Goal: Task Accomplishment & Management: Complete application form

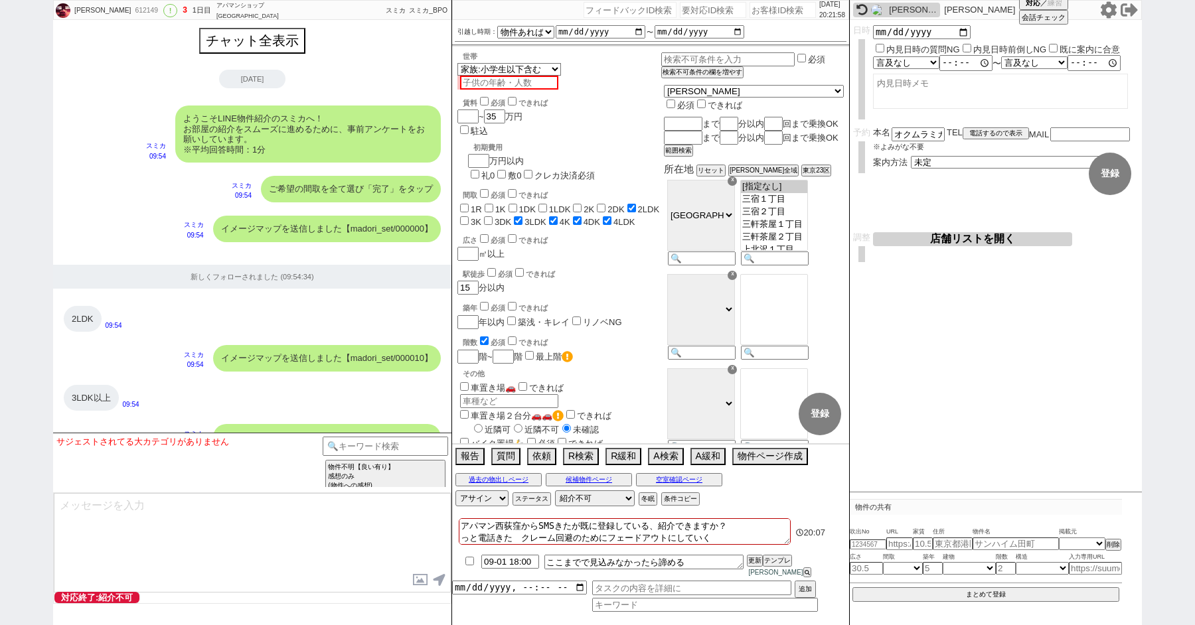
select select "15"
select select "6"
select select "12"
select select "400"
select select
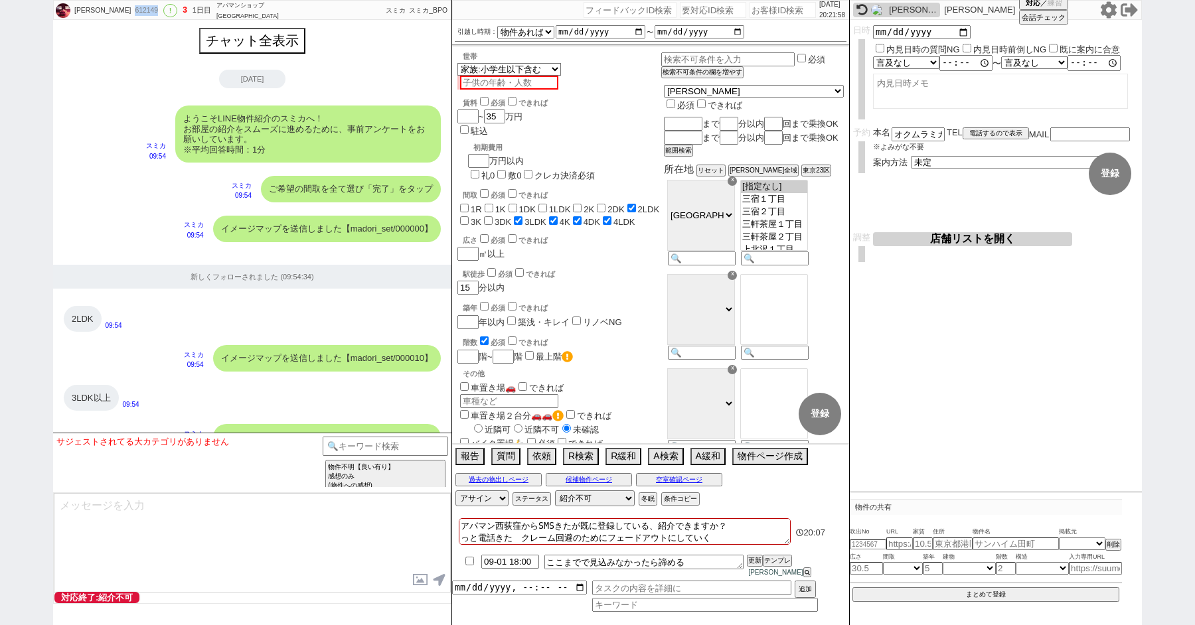
scroll to position [1208, 0]
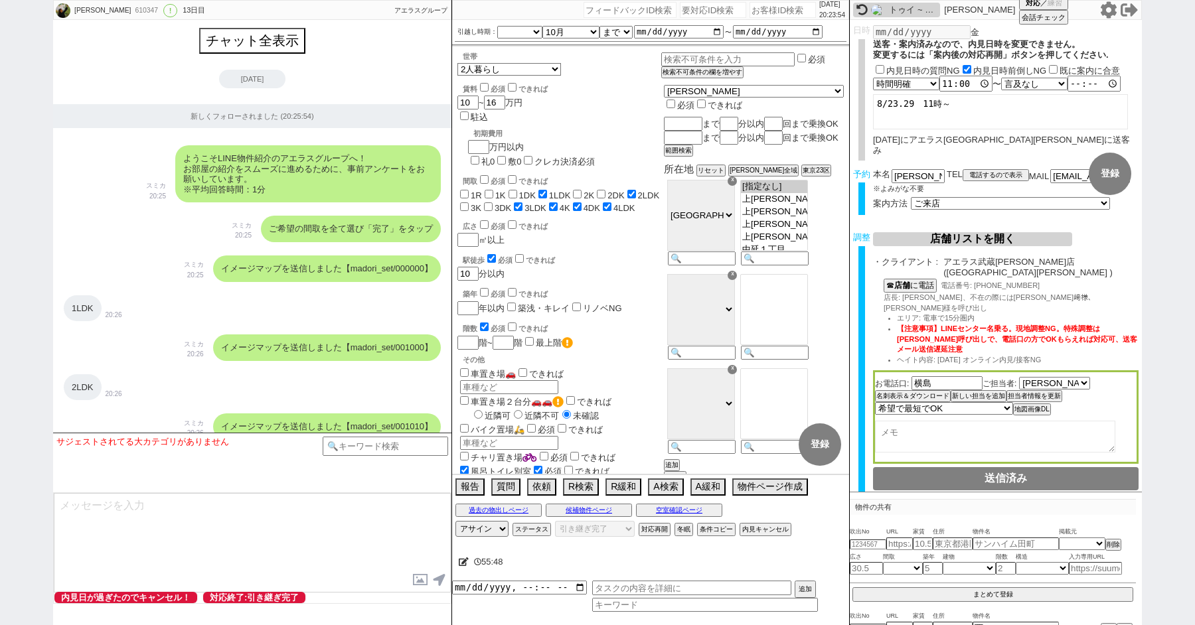
select select "[DATE]"
select select "10"
select select "37"
select select "1"
select select "9"
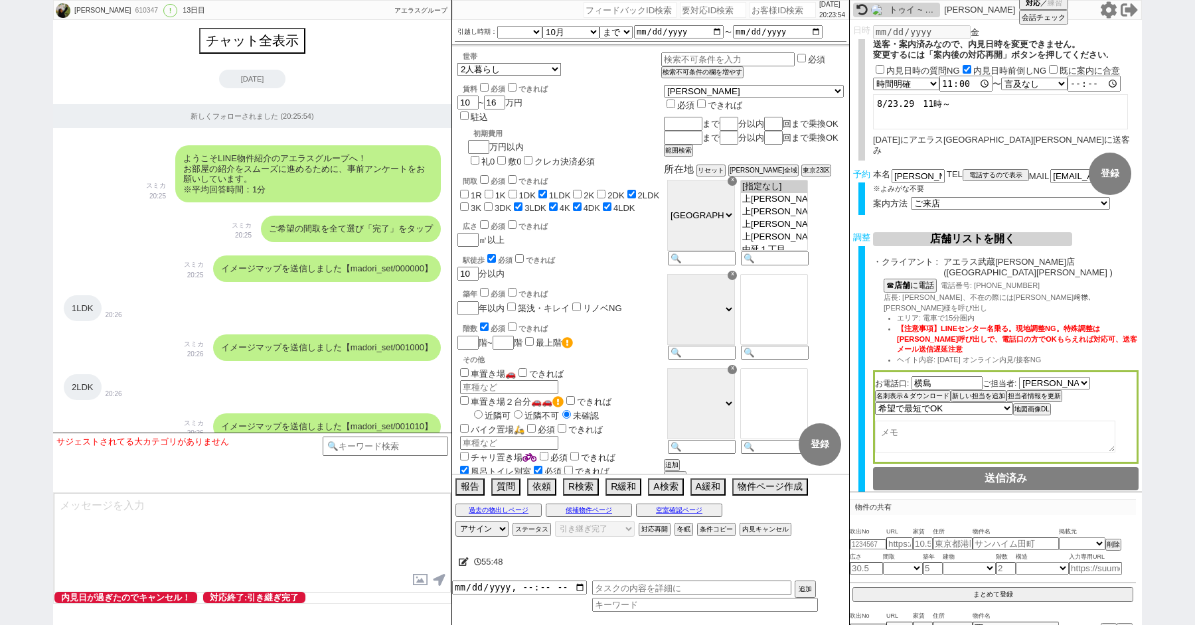
select select "56"
select select "100"
select select "1"
select select "2"
select select "2799"
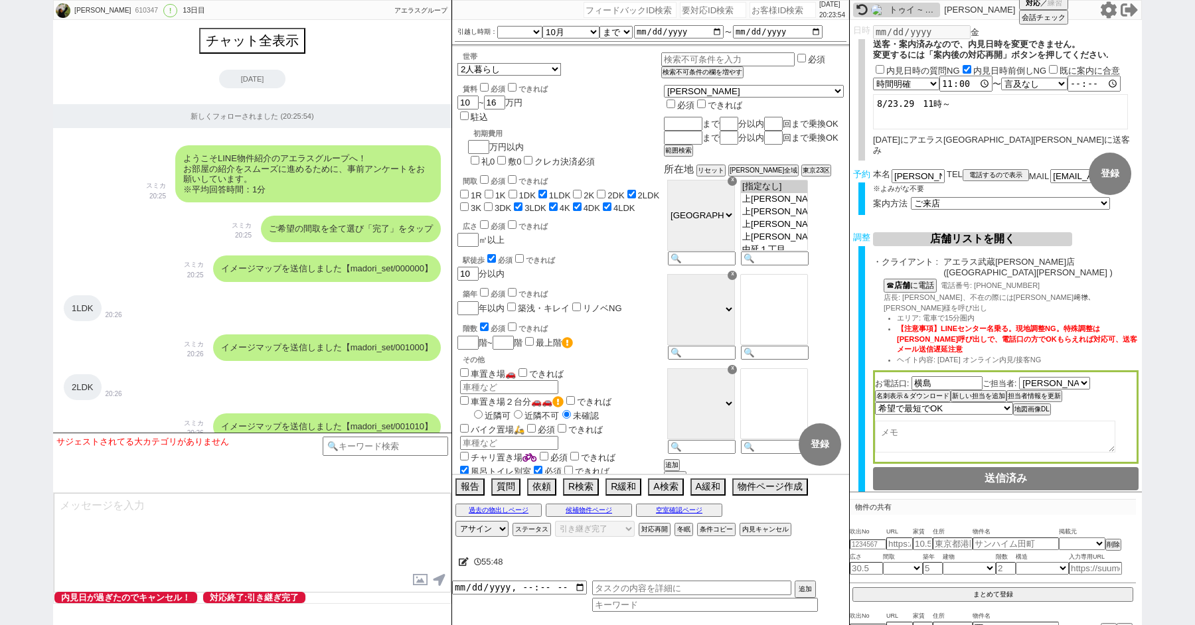
select select "5"
select select
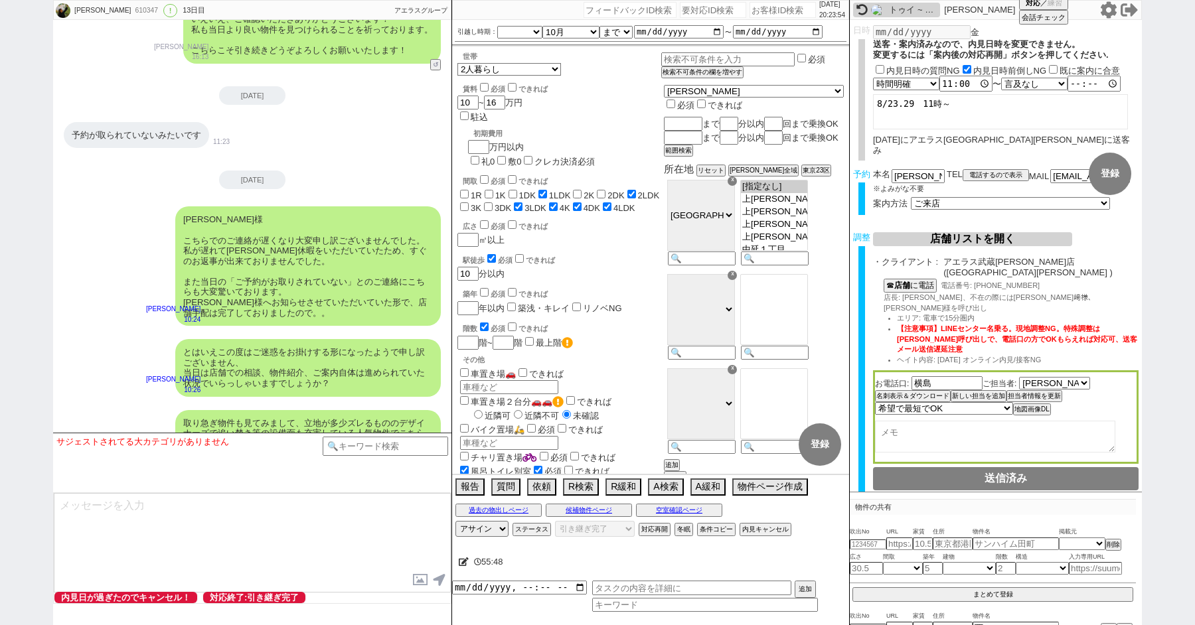
paste input "579410"
type input "579410"
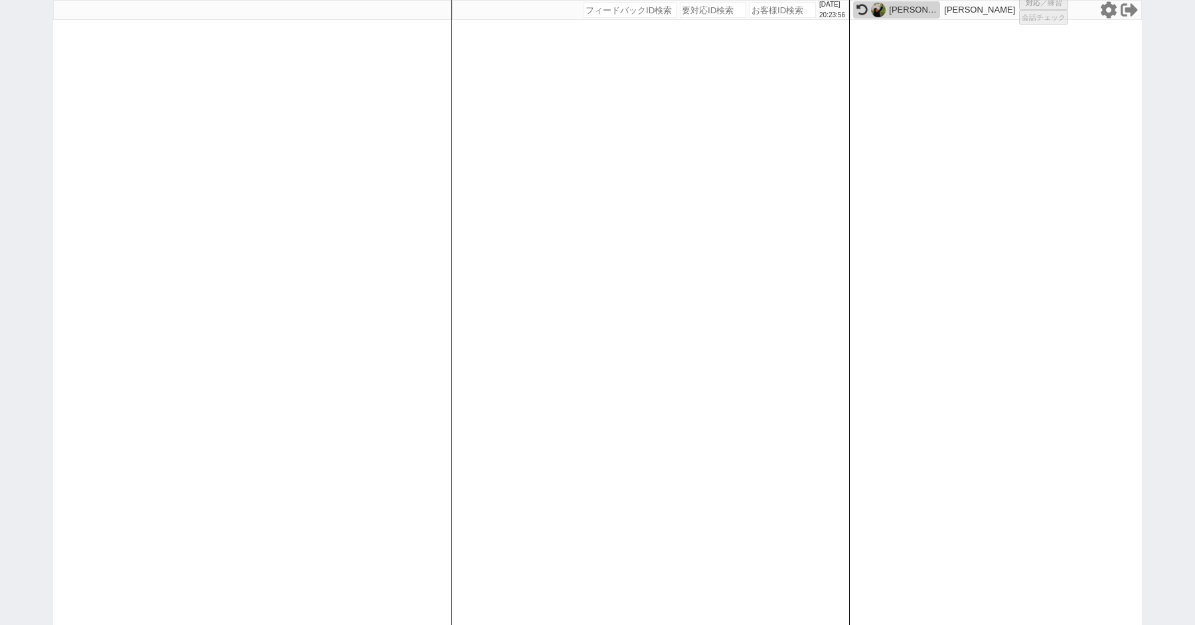
select select "100"
select select "1"
select select "2"
select select "5"
select select
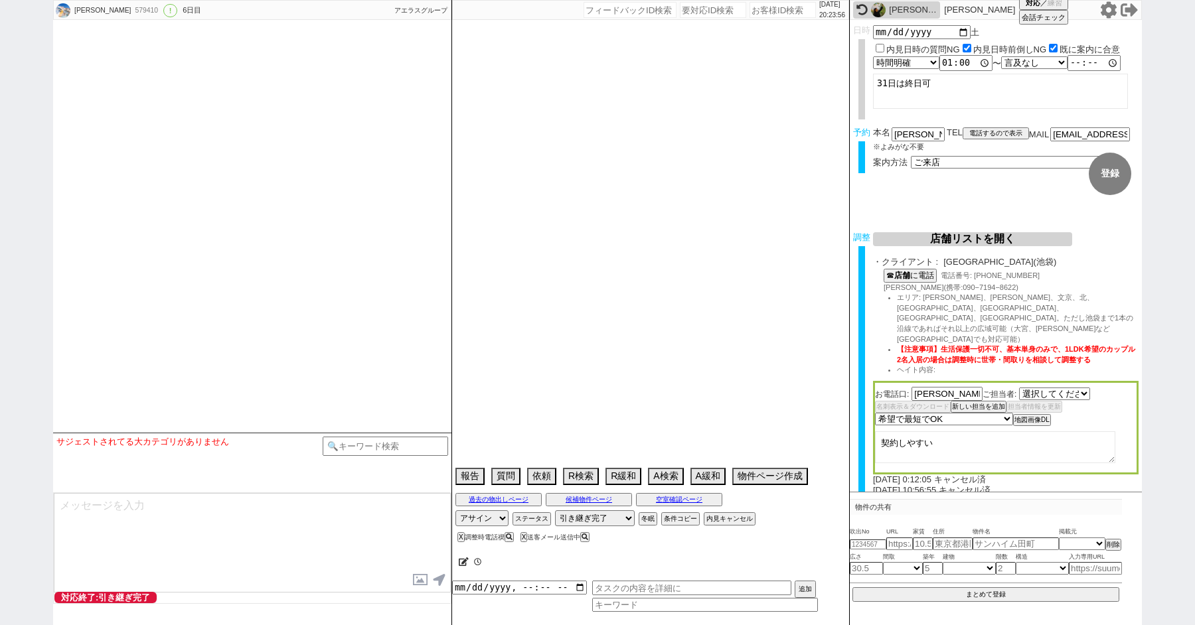
select select "540"
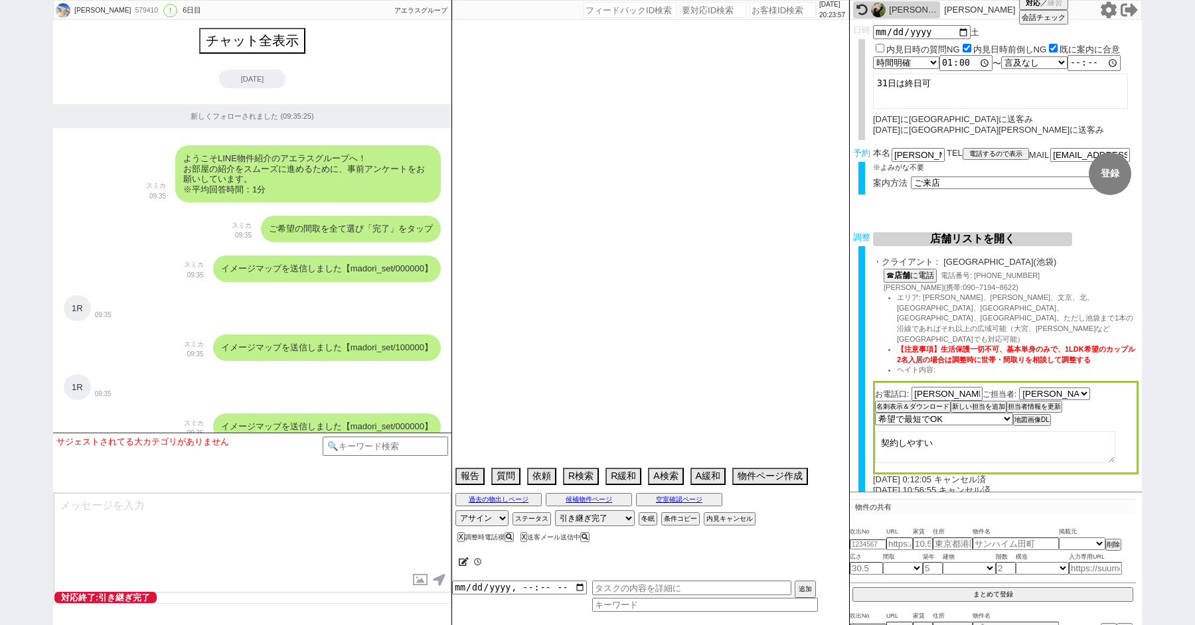
type textarea "[DEMOGRAPHIC_DATA]の代理か→[DEMOGRAPHIC_DATA]NGの物件に住みたい @グリップすでに打たれているので打たない"
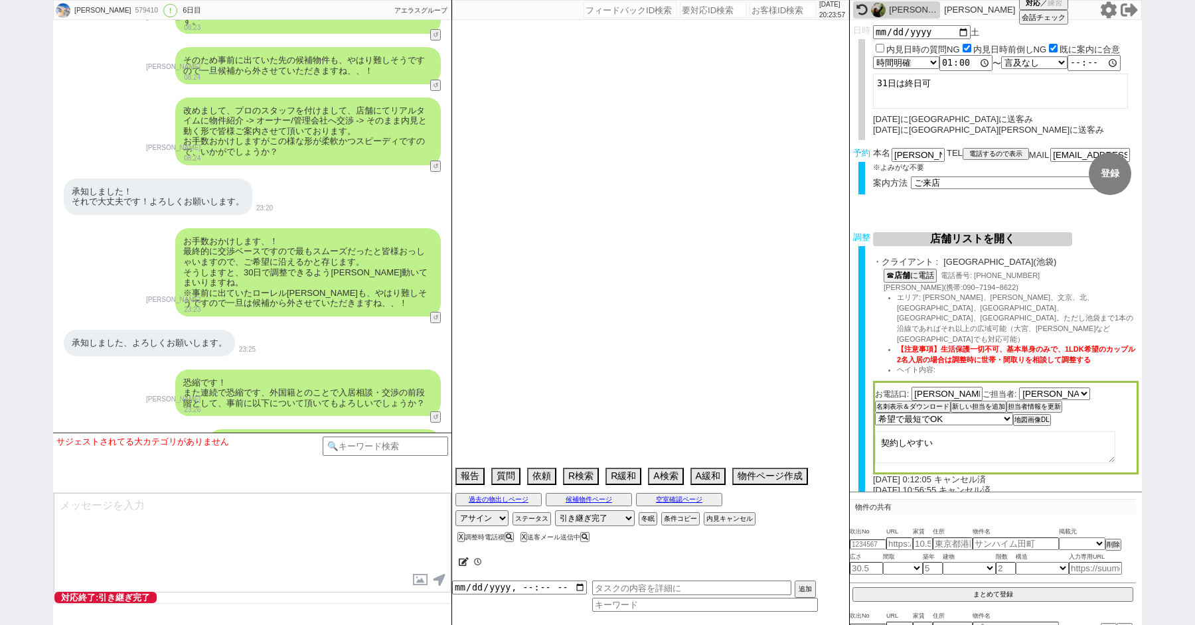
select select "19"
select select "0"
select select "70"
select select "[DATE]"
select select "60"
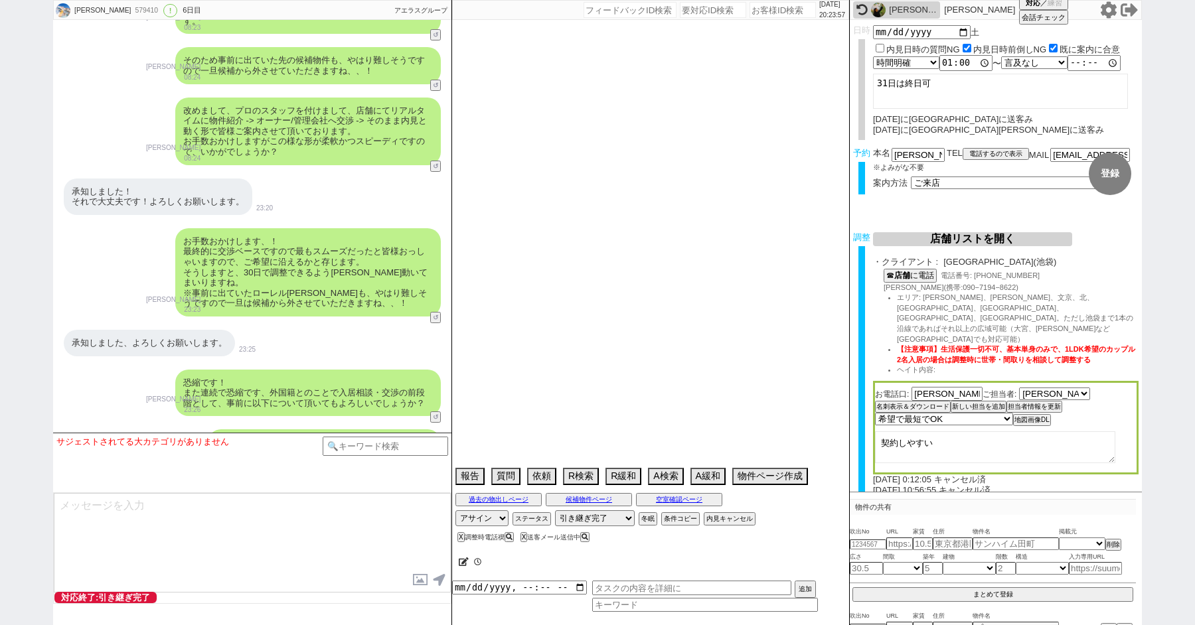
select select "[DATE]"
select select "75"
select select "[DATE]"
select select "65"
select select "[DATE]"
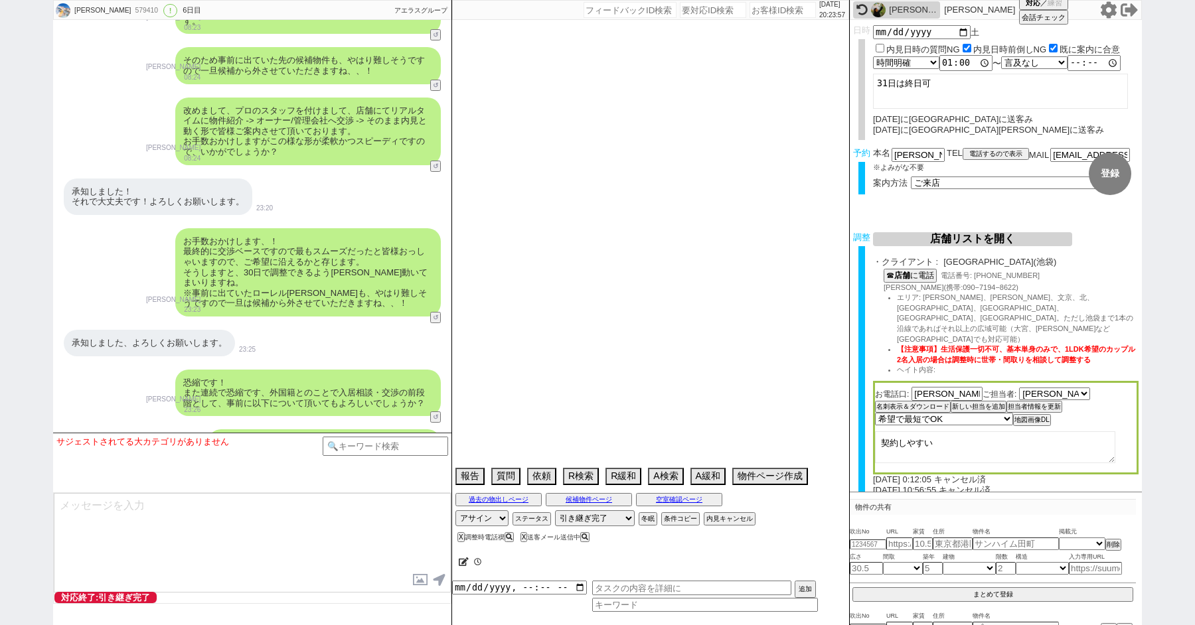
select select "67"
select select "[DATE]"
select select "64"
select select "[DATE]"
select select "63"
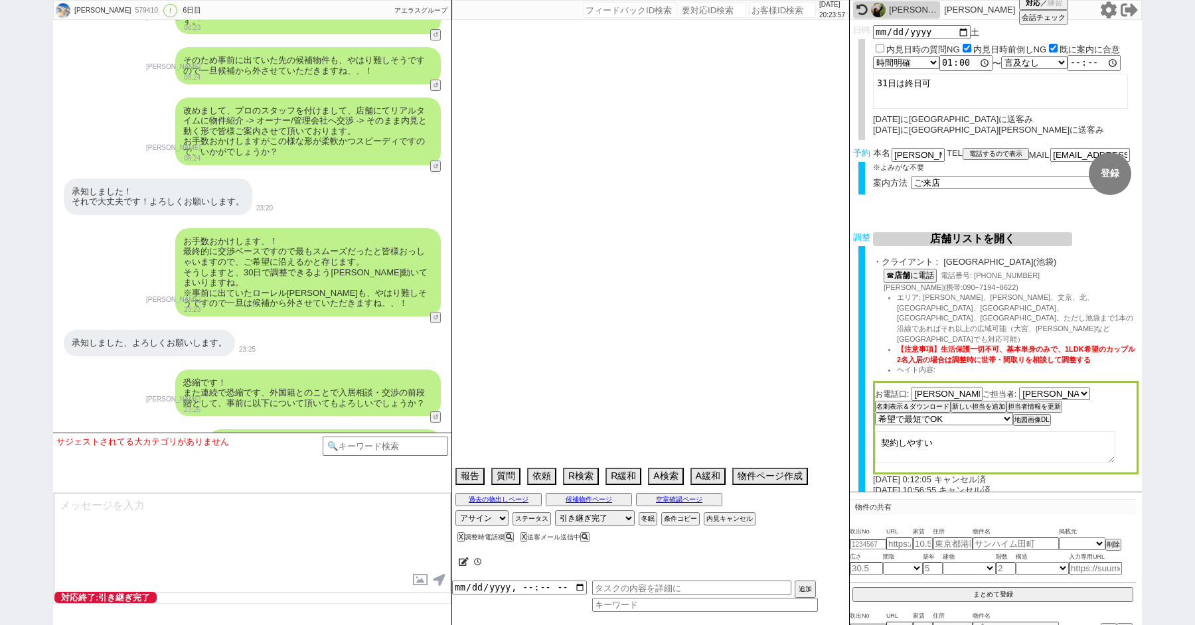
select select "[DATE]"
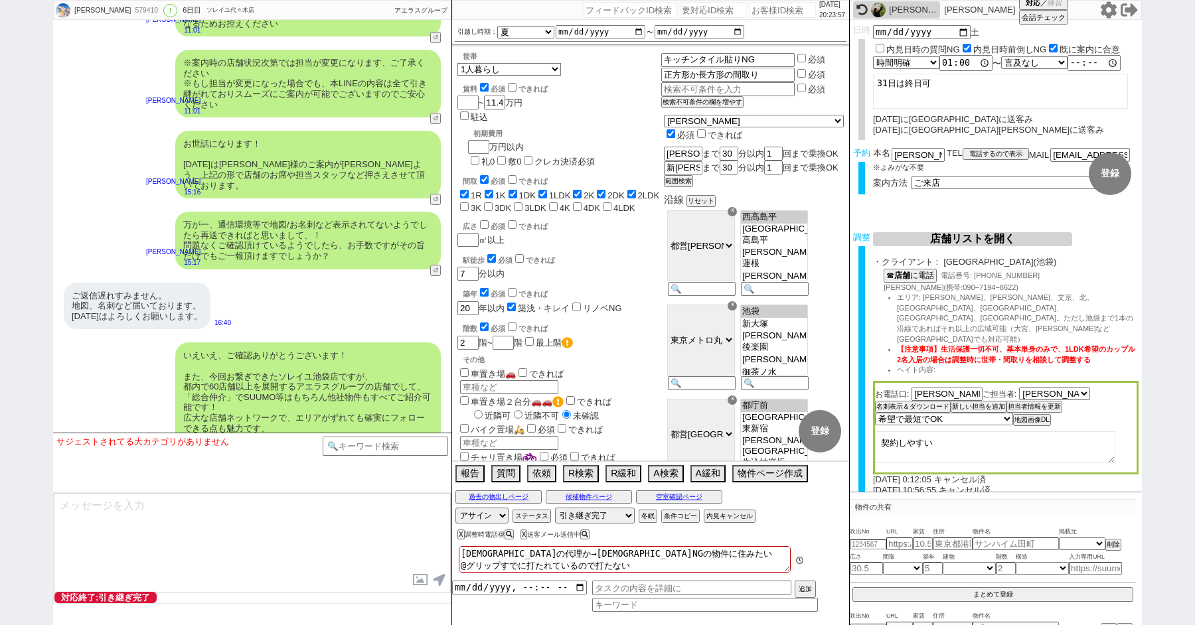
scroll to position [2, 0]
paste input "559001"
type input "559001"
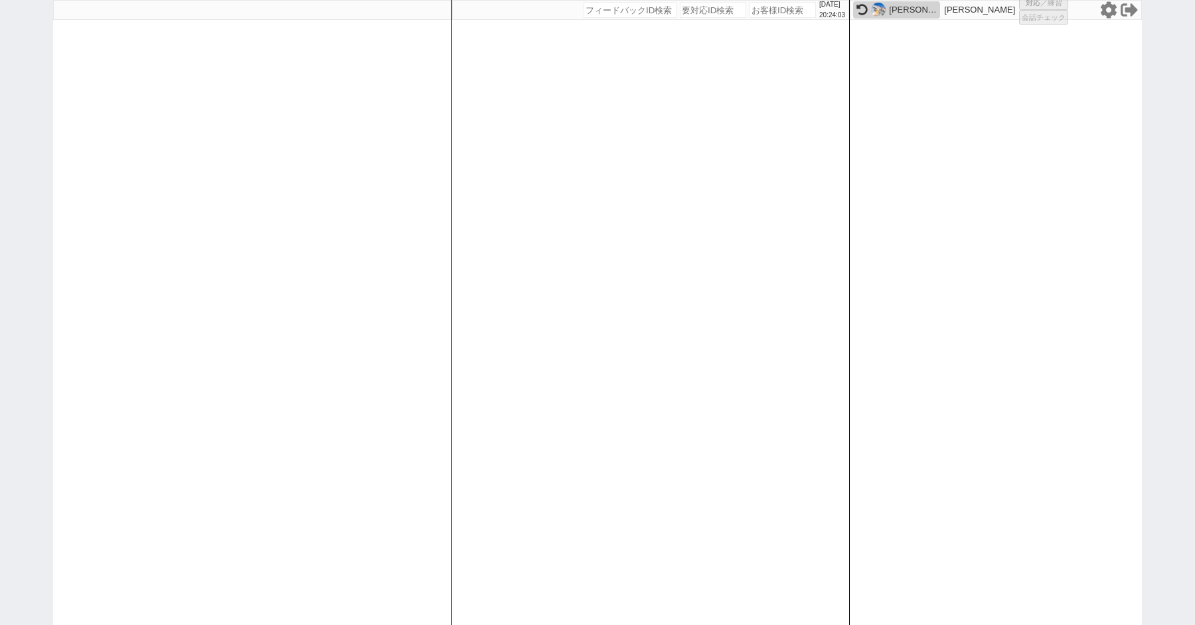
select select "100"
select select "4"
select select "2"
select select "5"
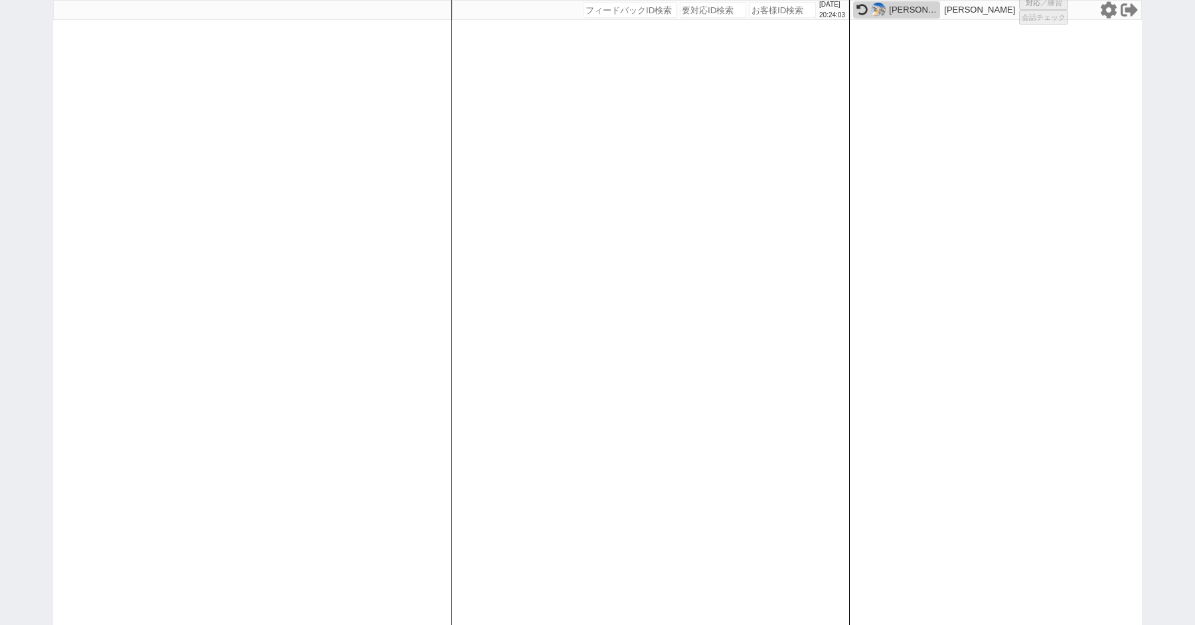
select select "9"
select select "3"
select select "10"
select select
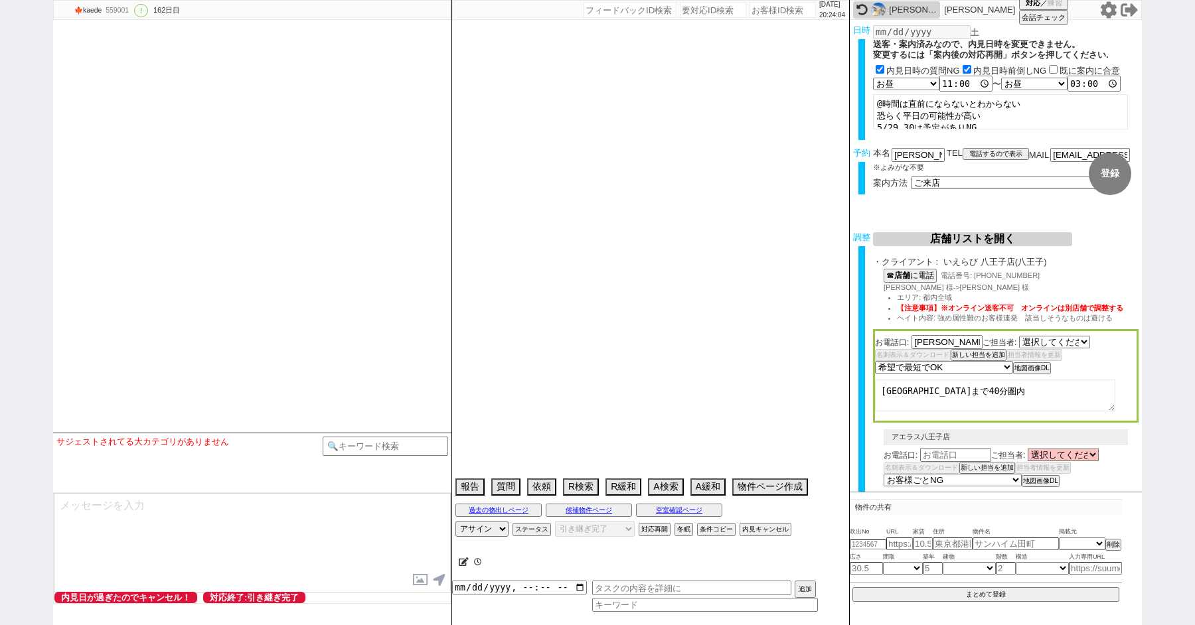
select select "[DATE]"
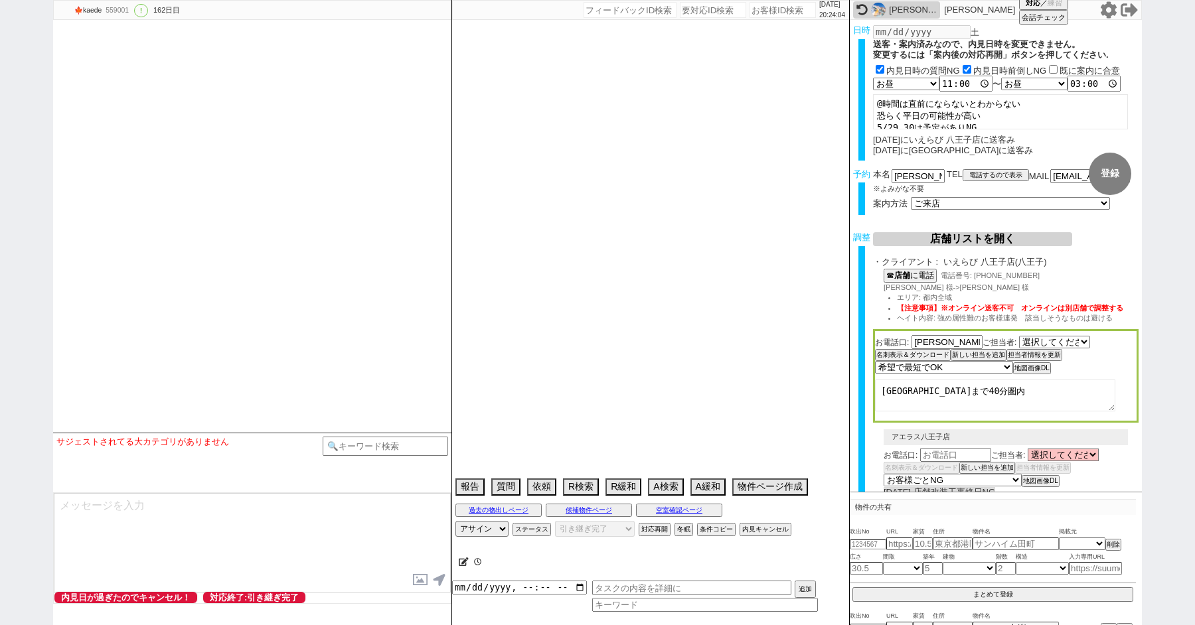
select select "15"
select select "0"
select select "2"
select select "3"
select select "4"
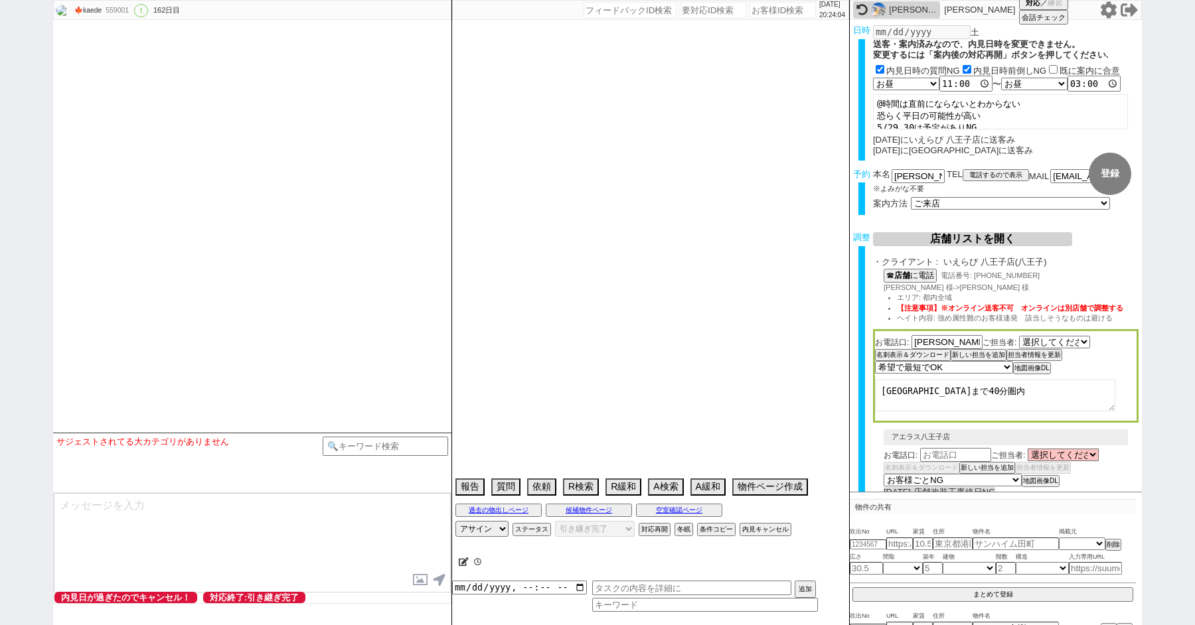
select select "5"
select select "6"
select select "7"
select select "8"
select select "9"
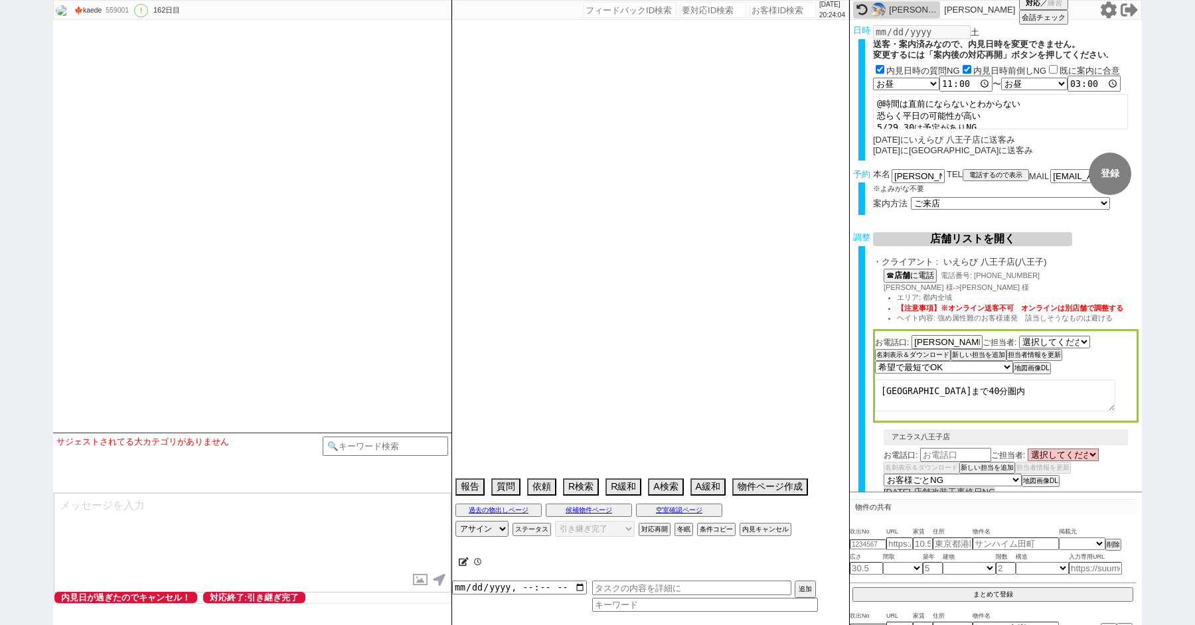
select select "10"
select select "11"
select select "12"
select select "13"
select select "14"
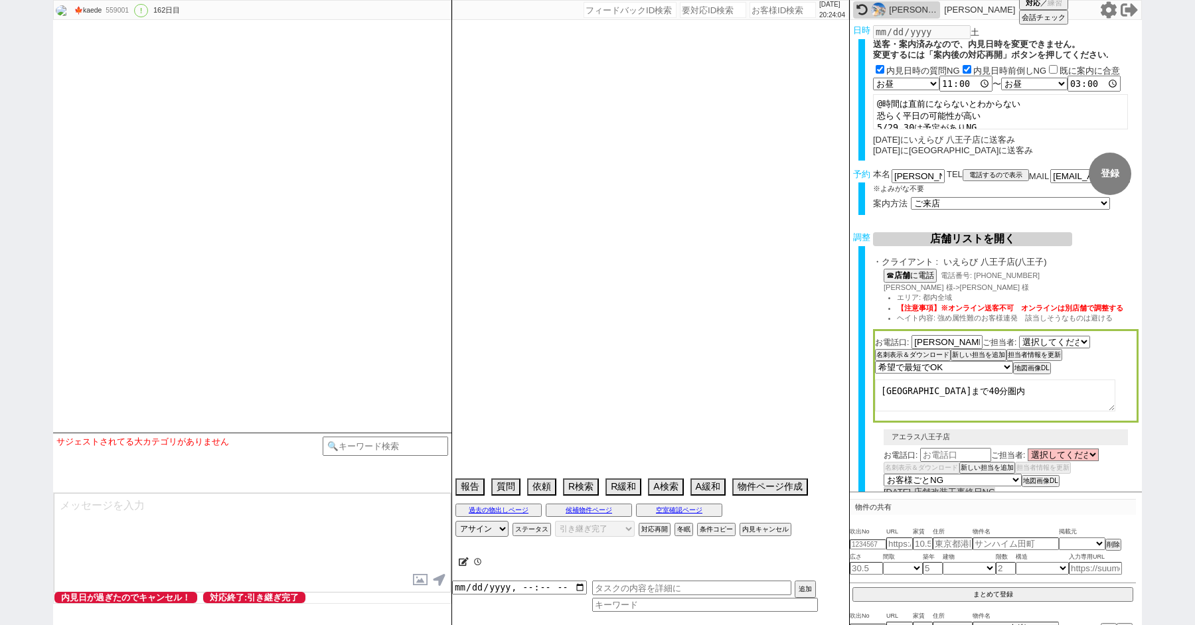
select select "15"
select select "16"
select select "17"
select select "18"
select select "19"
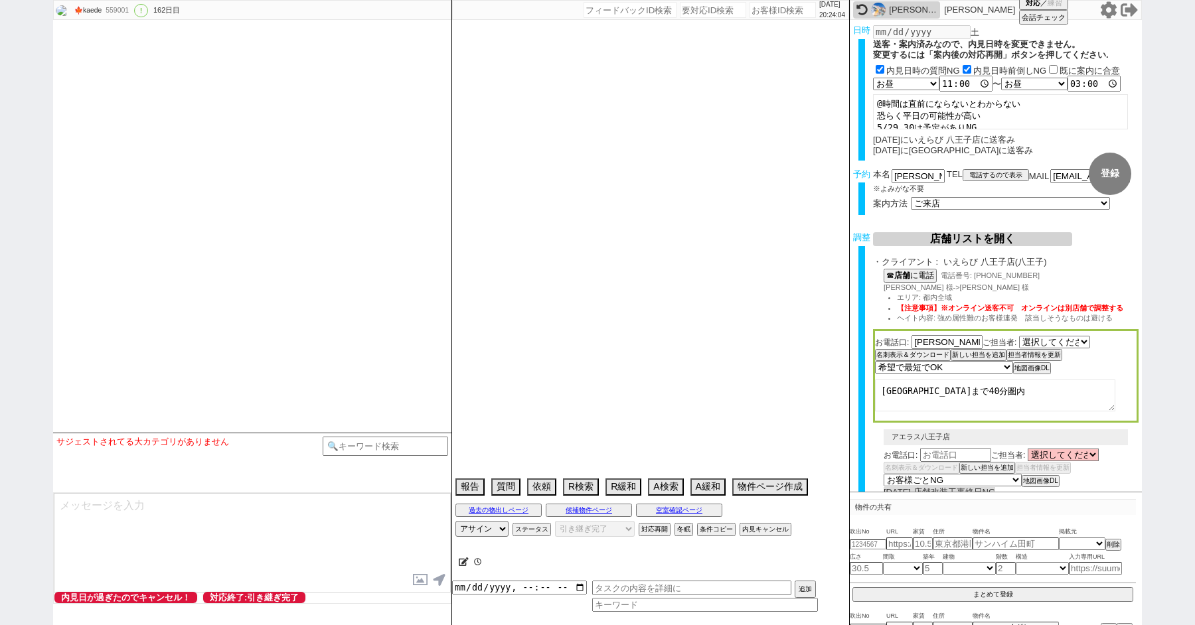
select select "20"
select select "21"
select select "22"
select select "23"
select select "24"
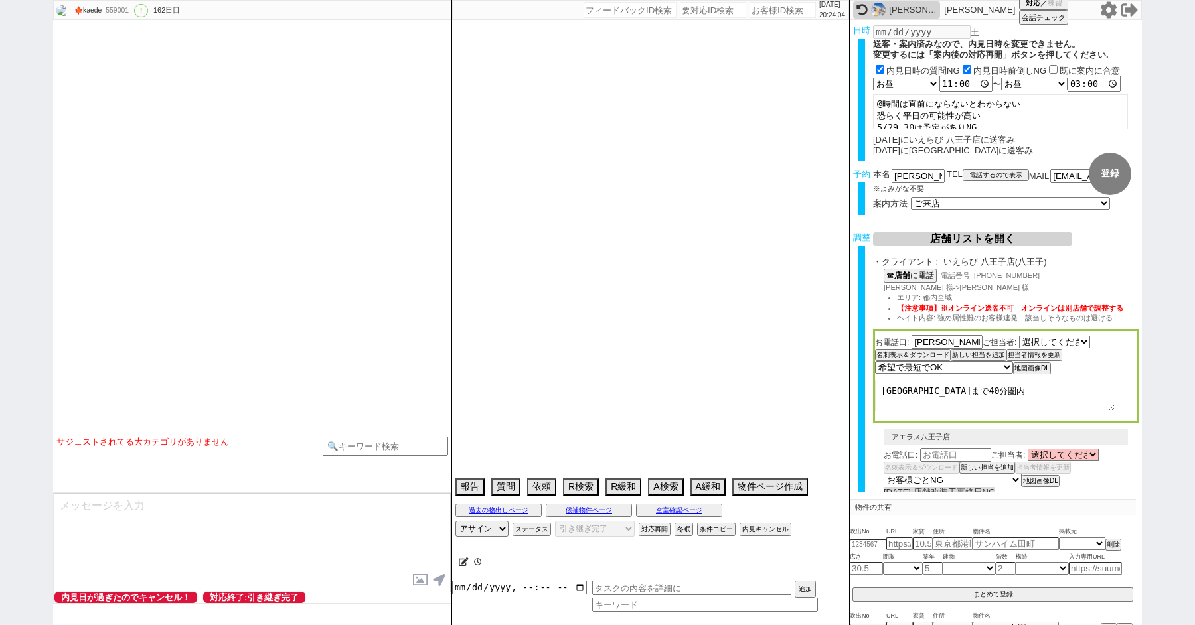
select select "25"
select select "26"
select select "27"
select select "28"
select select "29"
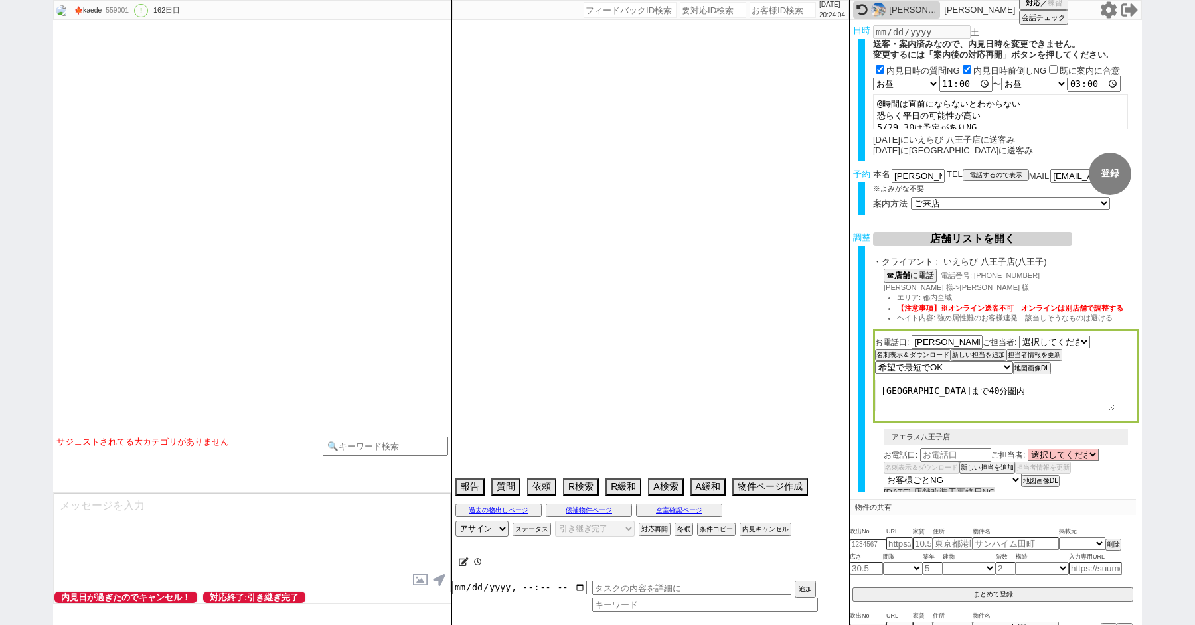
select select "30"
select select "31"
select select "32"
select select "33"
select select "34"
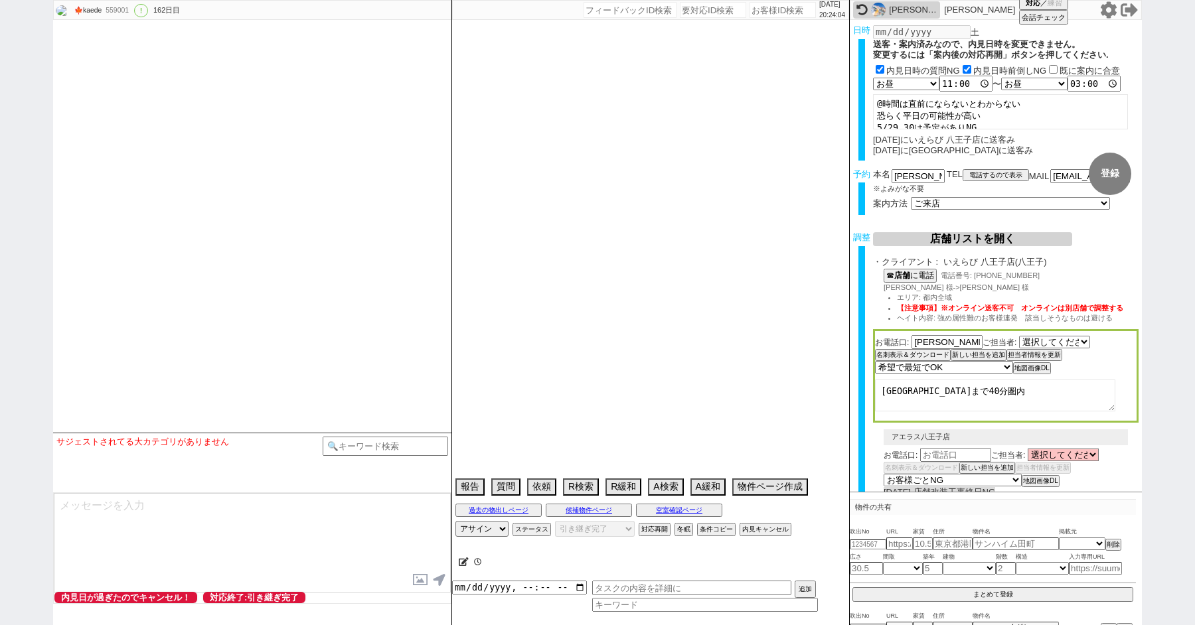
select select "35"
select select "36"
select select "37"
select select "38"
select select "39"
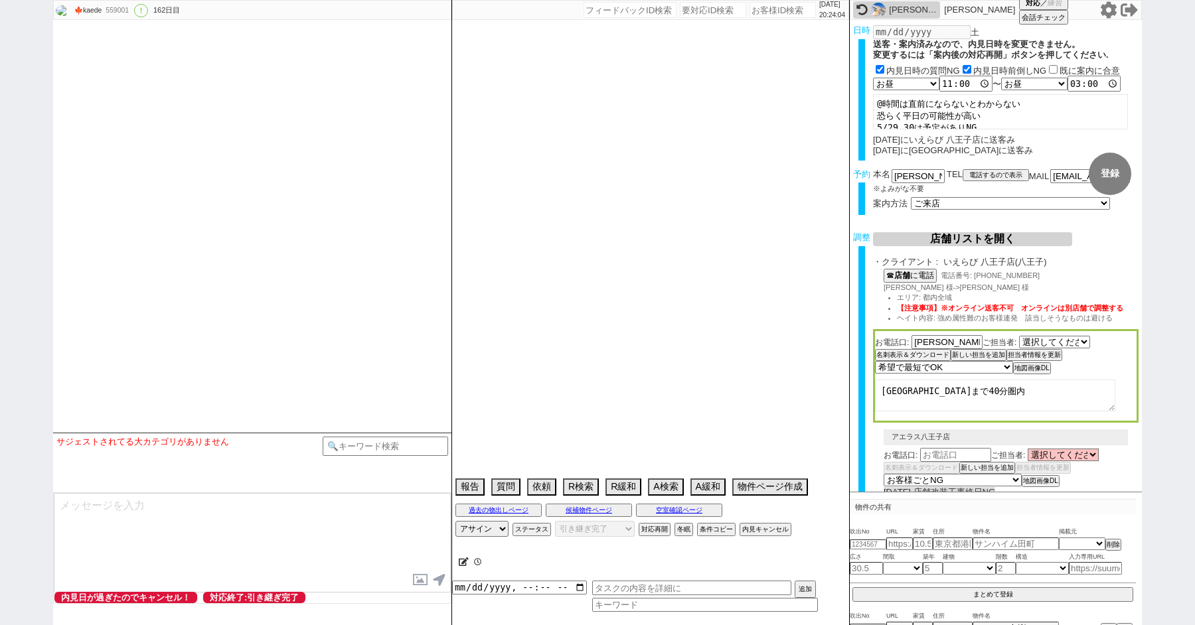
select select "40"
select select "41"
select select "42"
select select "43"
select select "45"
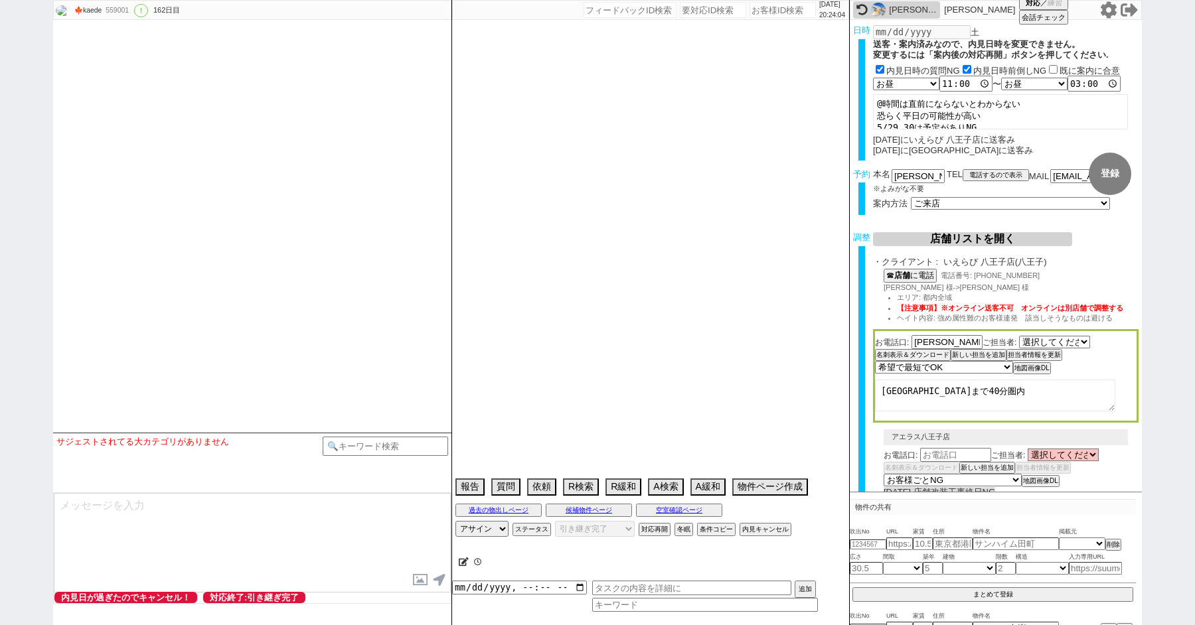
select select "46"
select select "47"
select select "48"
select select "49"
select select "50"
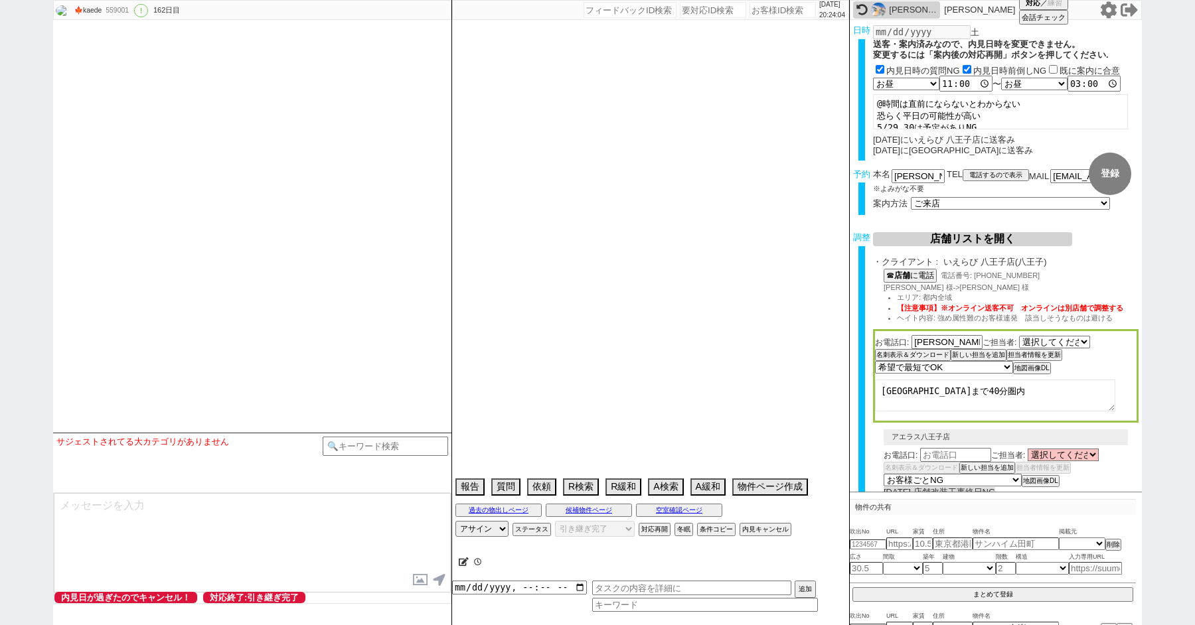
select select "44"
select select "75"
select select "14"
select select "60"
select select "823"
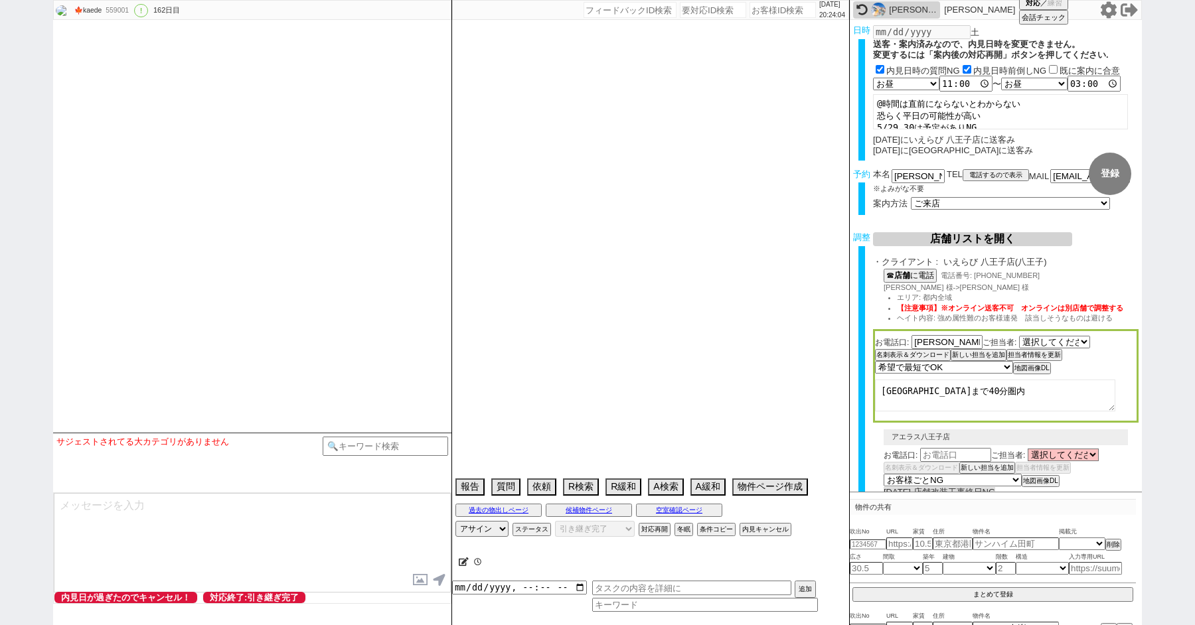
select select "48"
select select "15"
select select "517"
select select "19"
select select "47"
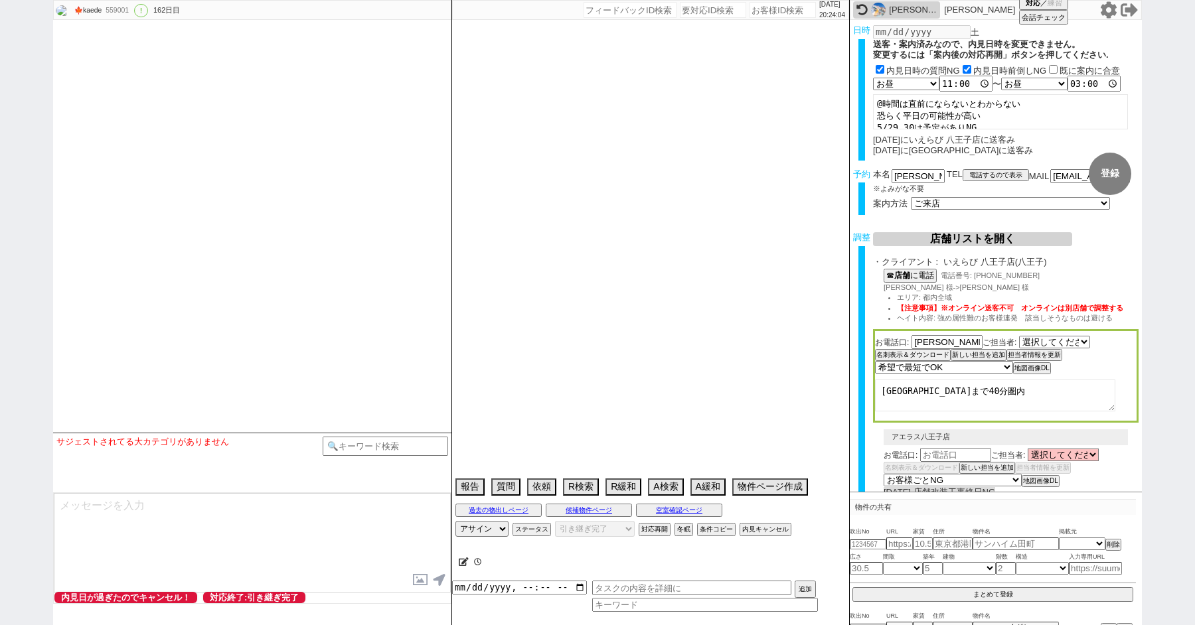
select select "59"
select select "[DATE]"
select select "64"
select select "[DATE]"
select select "65"
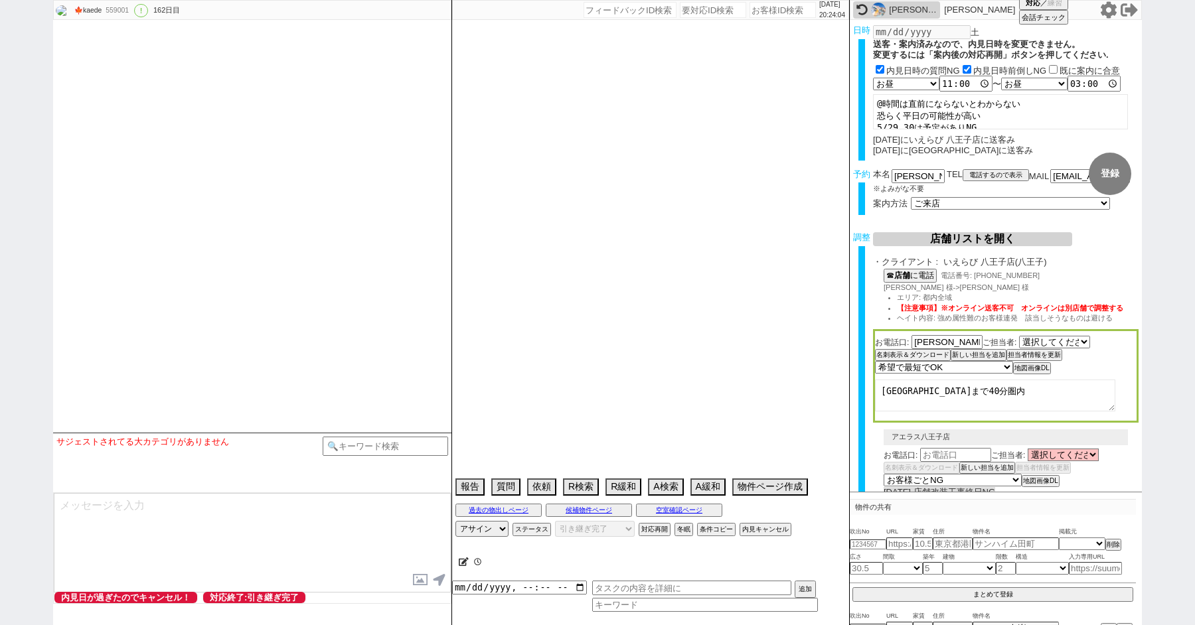
select select "[DATE]"
select select "23"
select select "731"
select select "71"
select select "46"
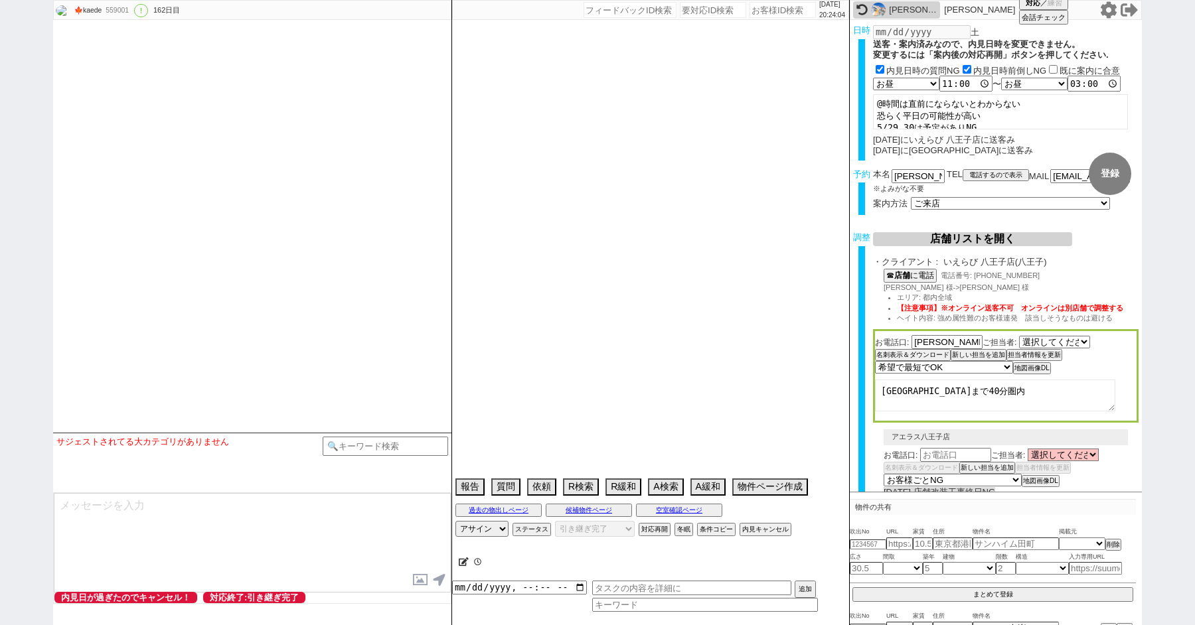
select select "25"
select select "3117"
select select "68"
select select "[DATE]"
select select "63"
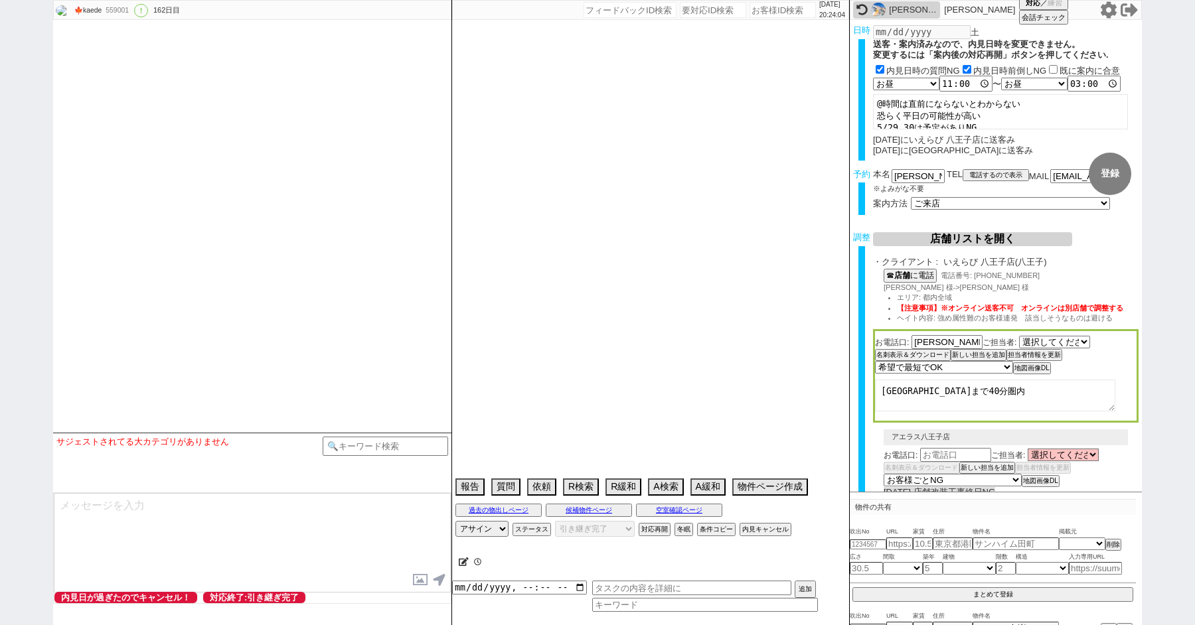
select select "67"
select select "55"
select select "78"
select select "66"
select select "62"
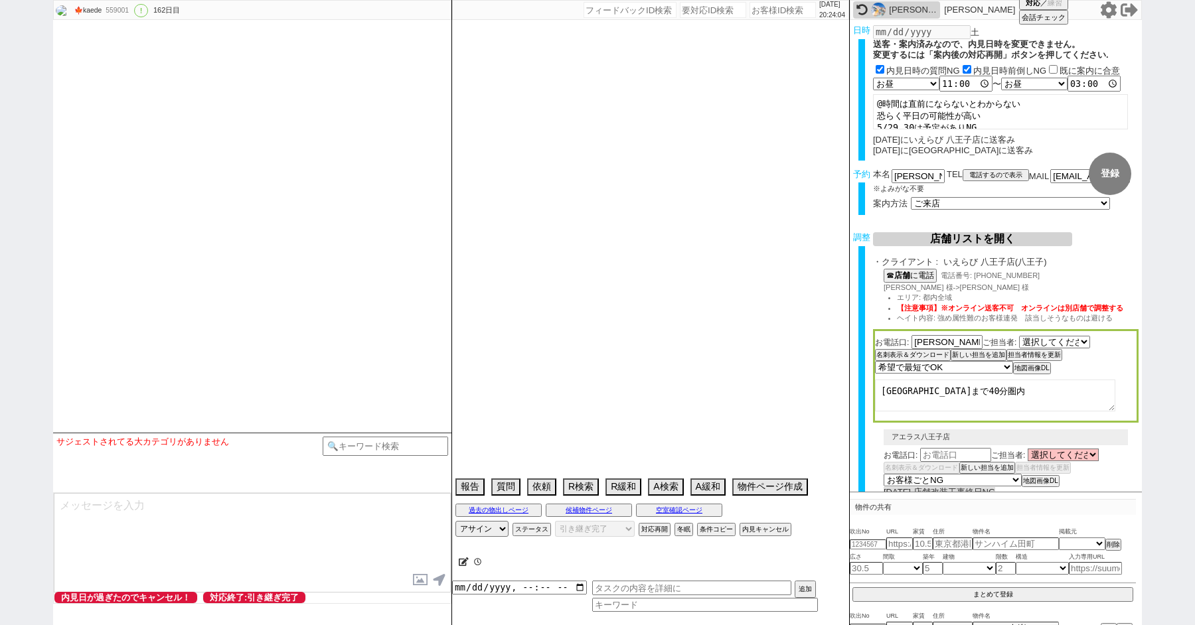
select select "[DATE]"
select select "70"
select select "[DATE]"
select select "49"
select select "[DATE]"
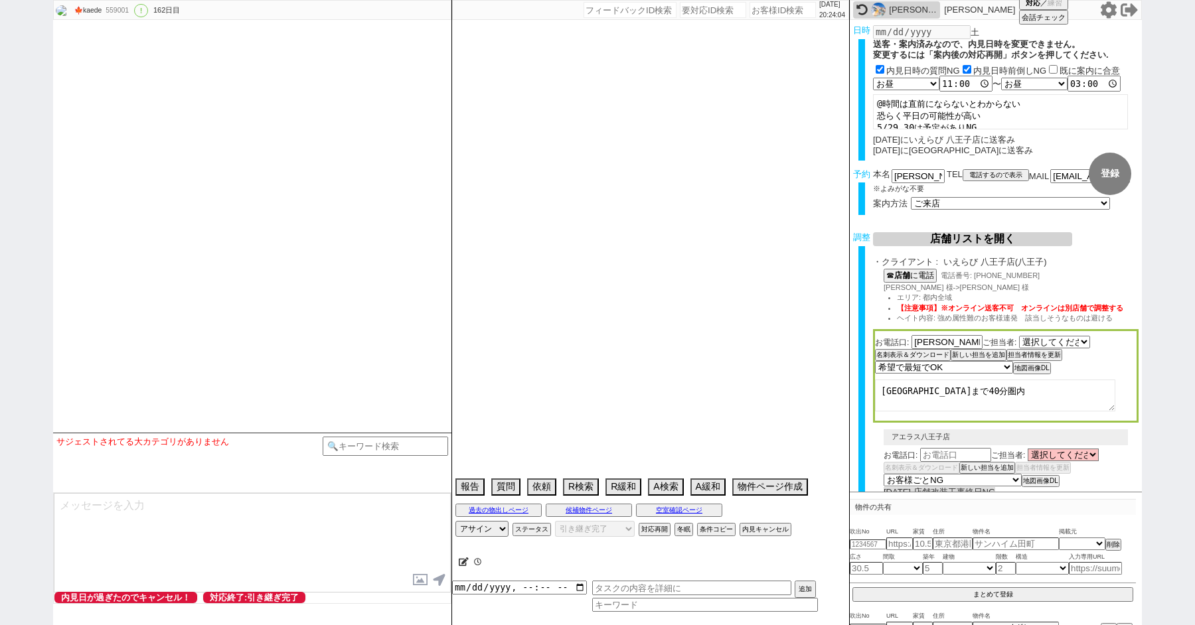
select select "45"
select select "53"
select select "38"
select select "41"
select select "50"
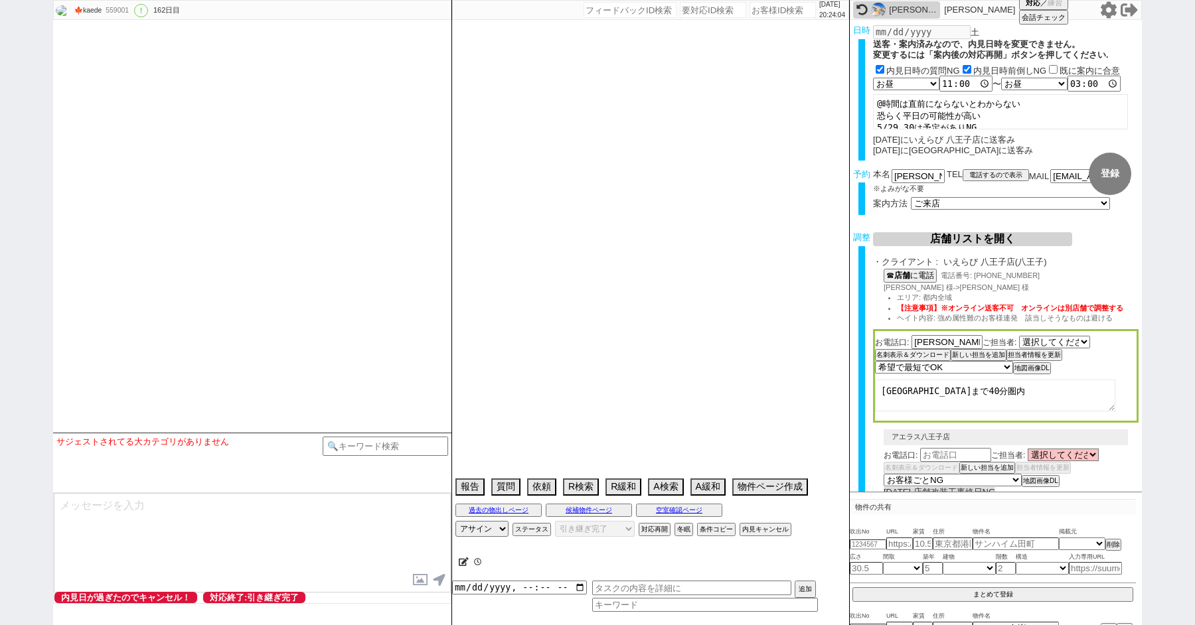
select select "35"
select select "36"
select select "61"
select select "16"
select select "17"
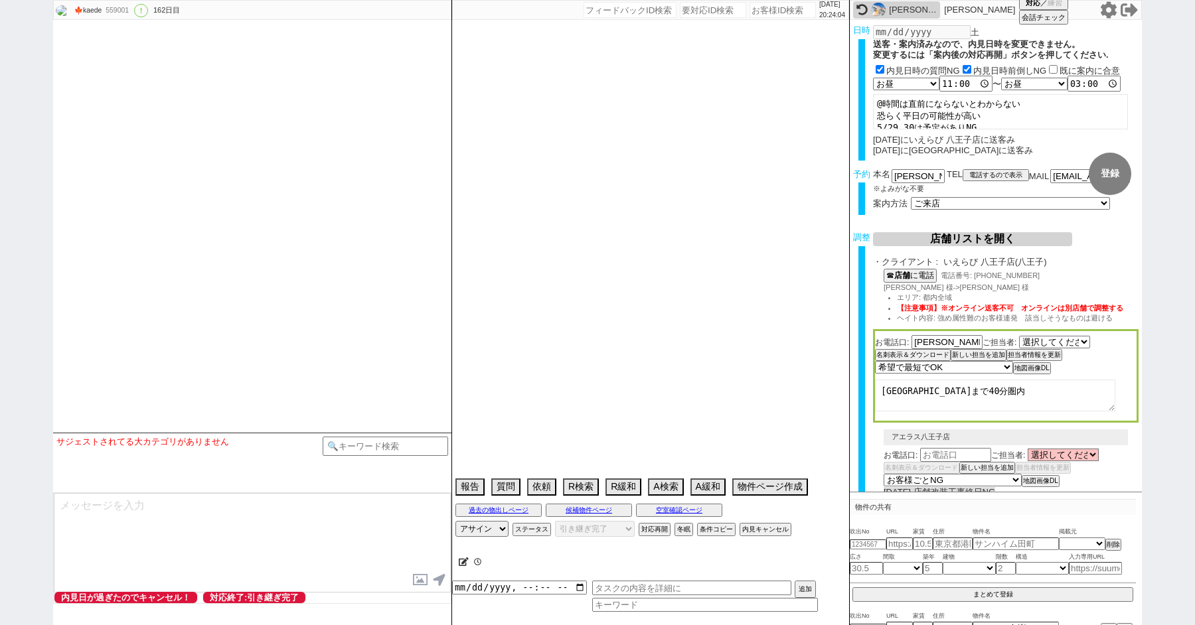
select select "571"
select select "56"
select select "11"
select select "72"
select select "[DATE]"
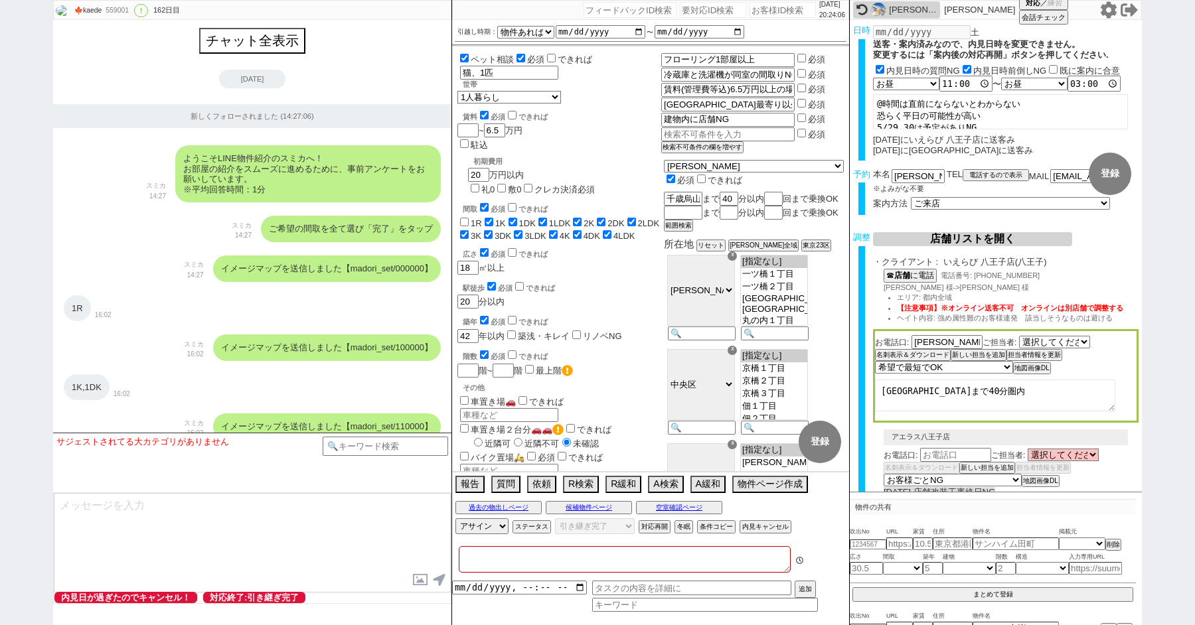
type textarea "アエラス/ソレイユには再調整禁止"
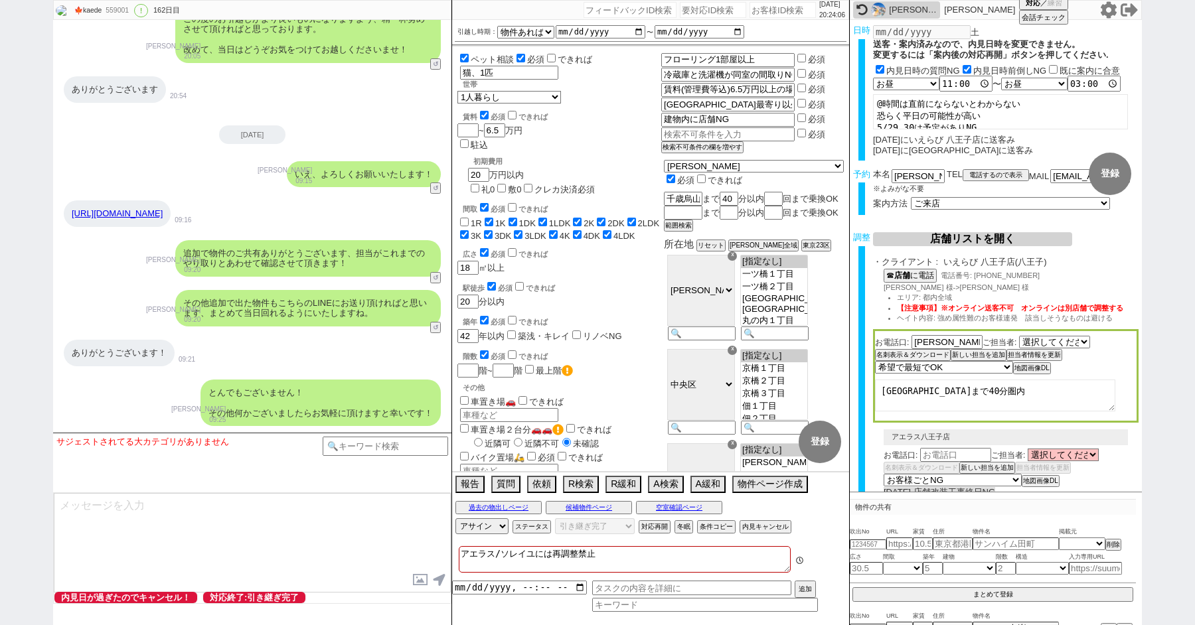
scroll to position [0, 0]
paste input "427747"
type input "427747"
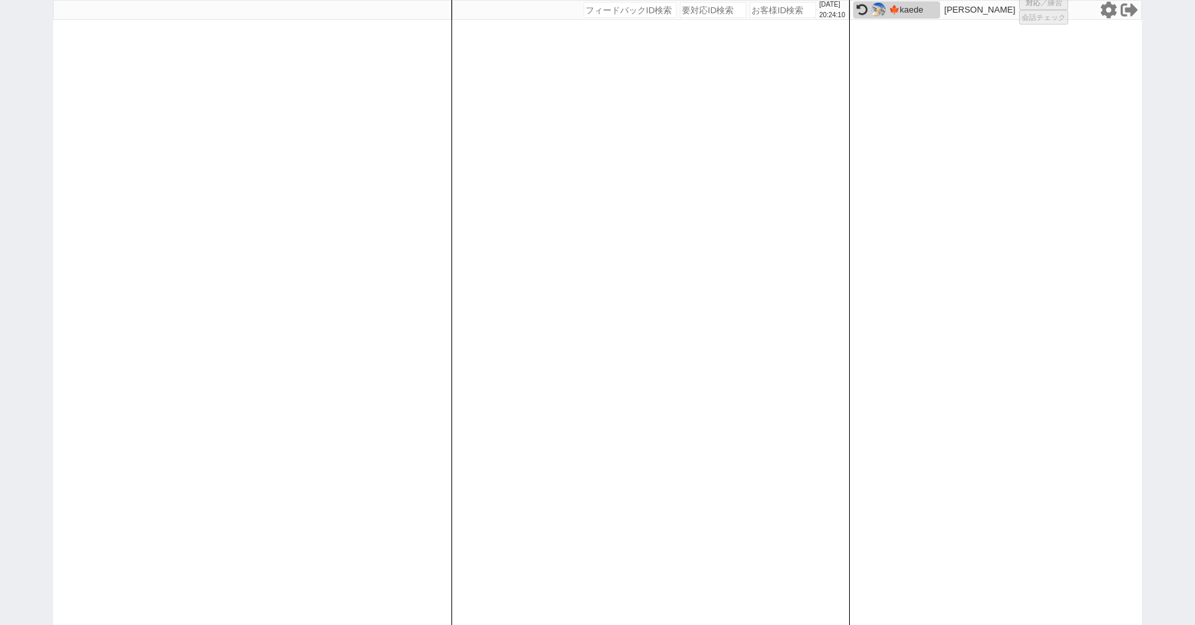
select select "100"
select select "2"
select select "5"
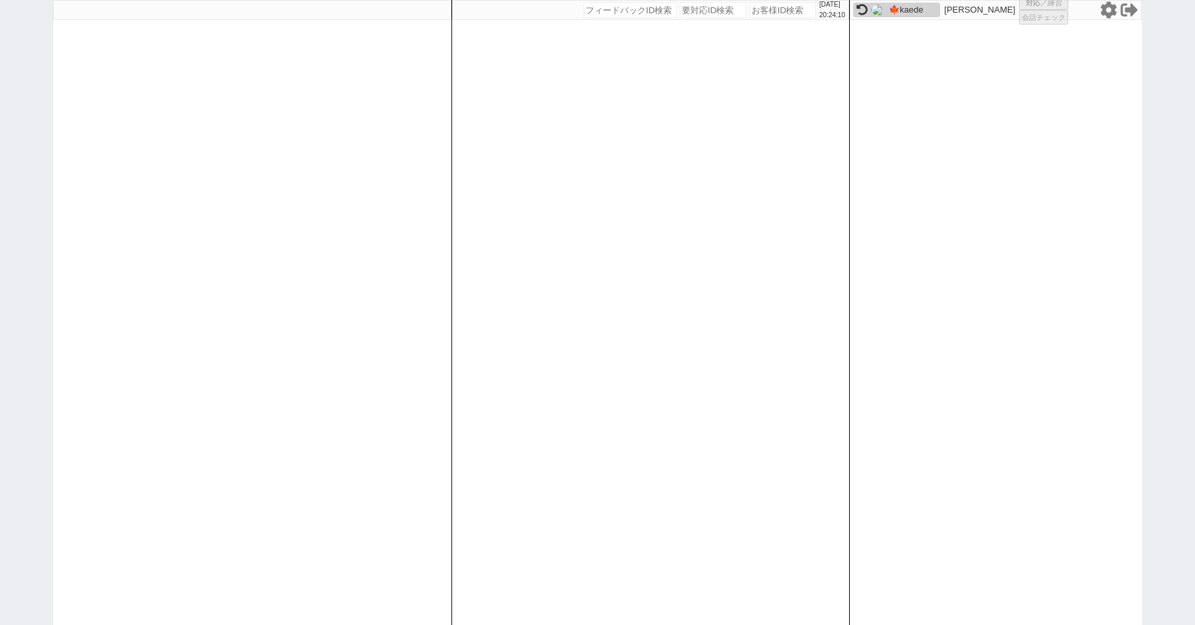
select select "8"
select select "10"
select select "8"
select select
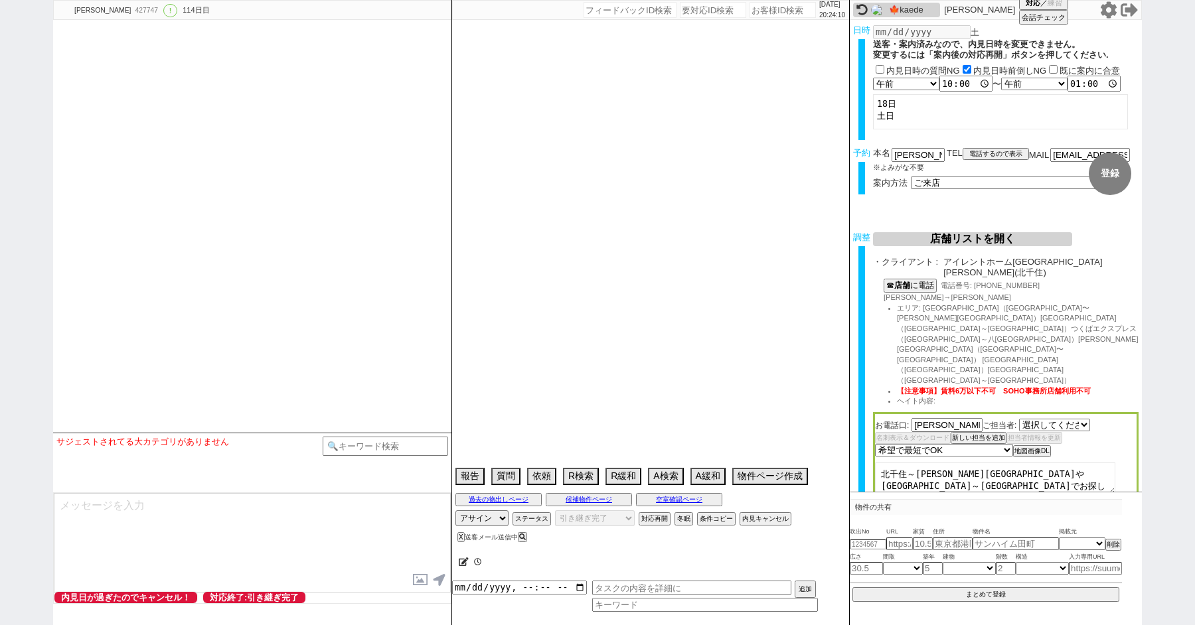
select select "[DATE]"
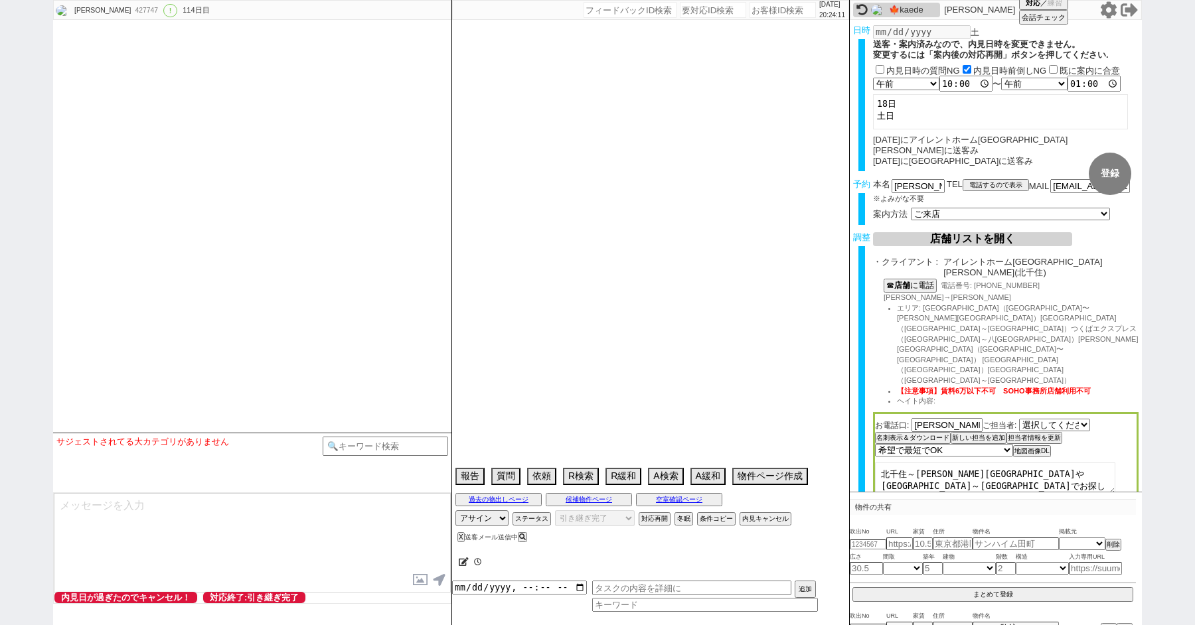
type textarea "過去グッドリビング北千住店に送客済み ＠＠[GEOGRAPHIC_DATA]で電話失礼しましたって言ってるけどかけてないです"
select select "[DATE]"
select select "6"
select select "36"
select select "0"
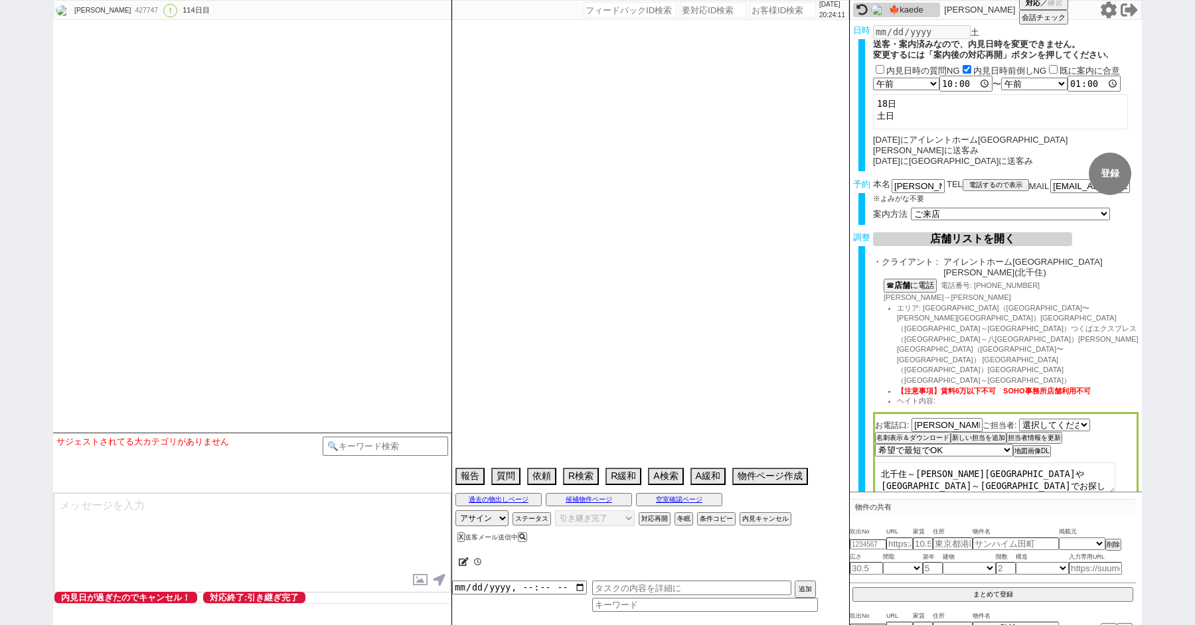
select select "62"
select select "14"
select select "490"
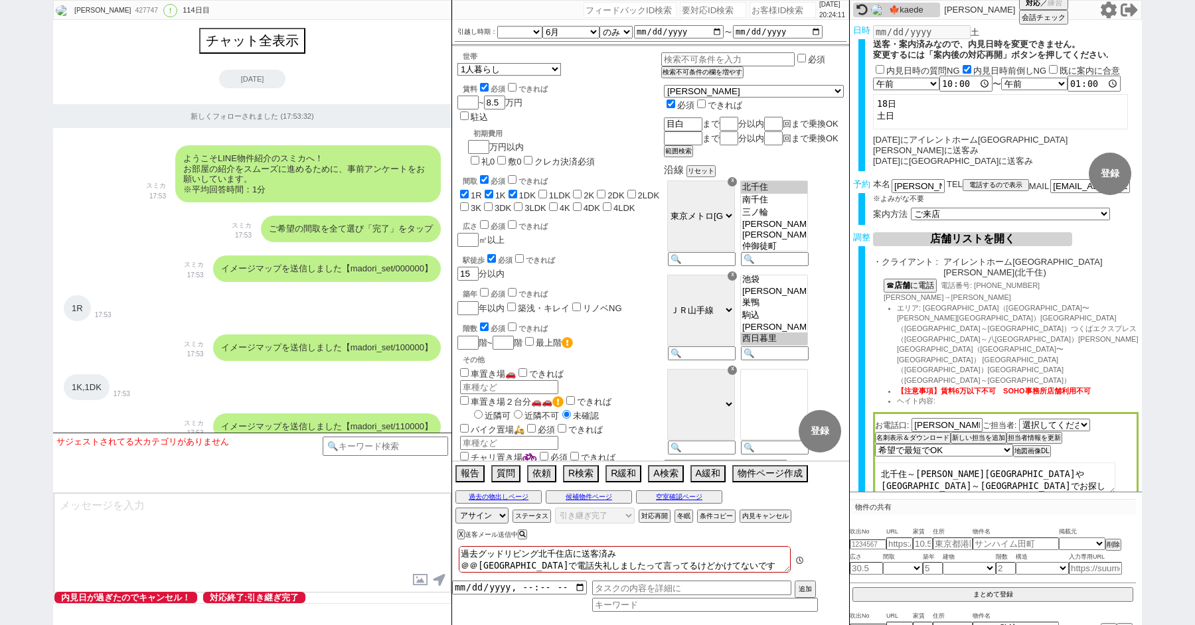
scroll to position [274, 0]
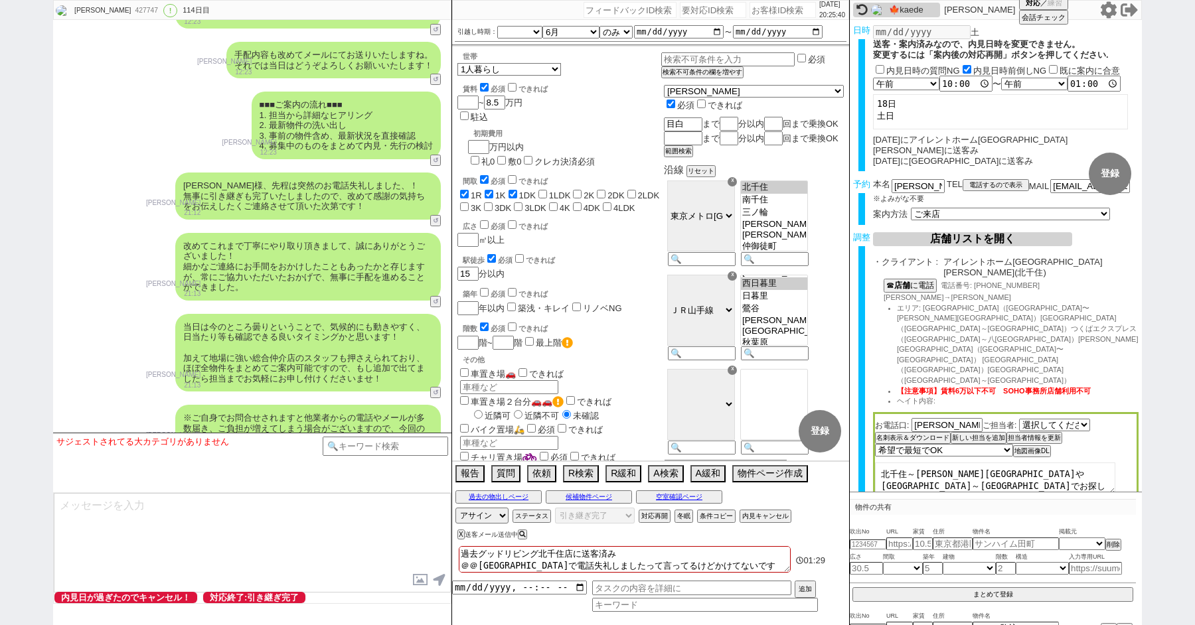
paste input "427747"
type input "427747"
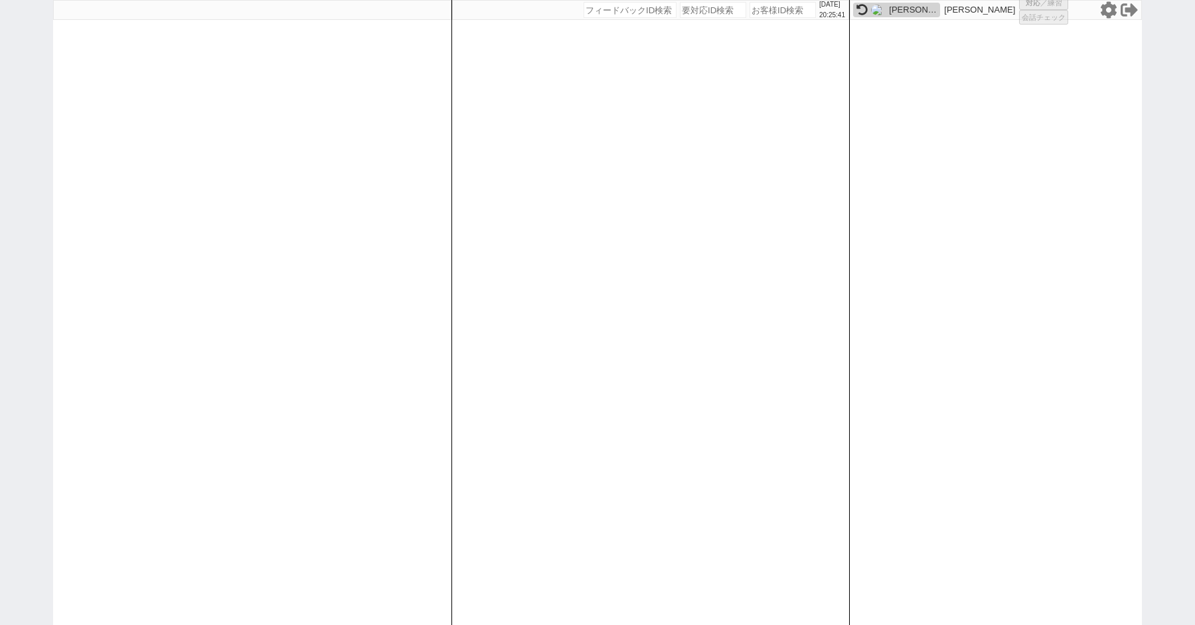
select select "100"
select select "2"
select select "5"
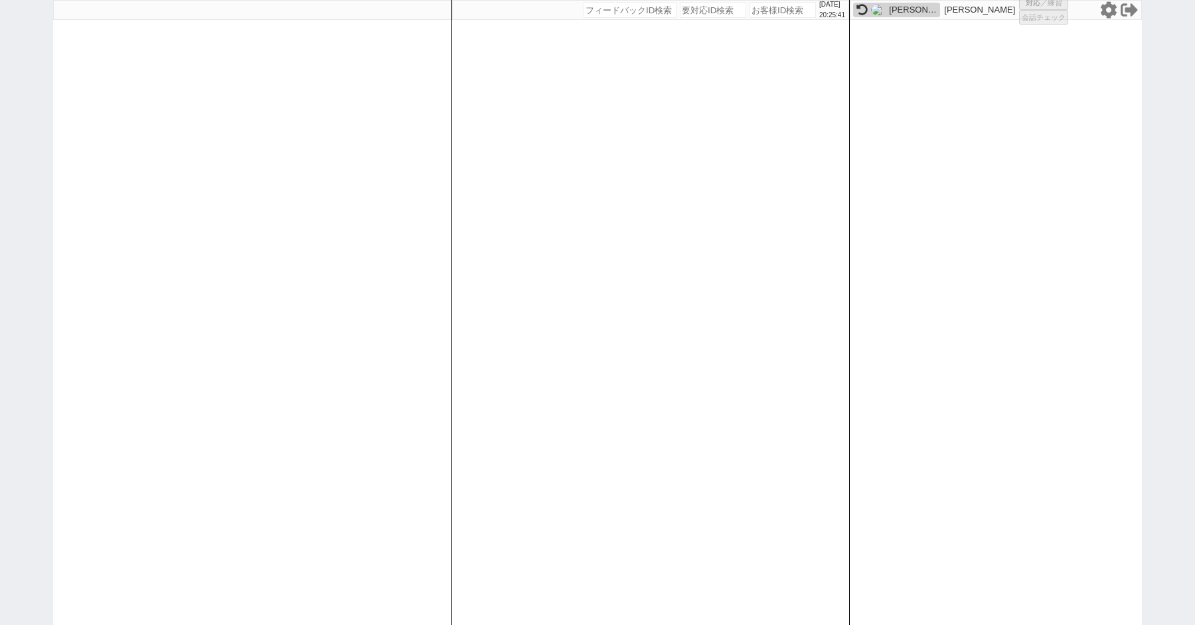
select select "8"
select select "10"
select select "8"
select select
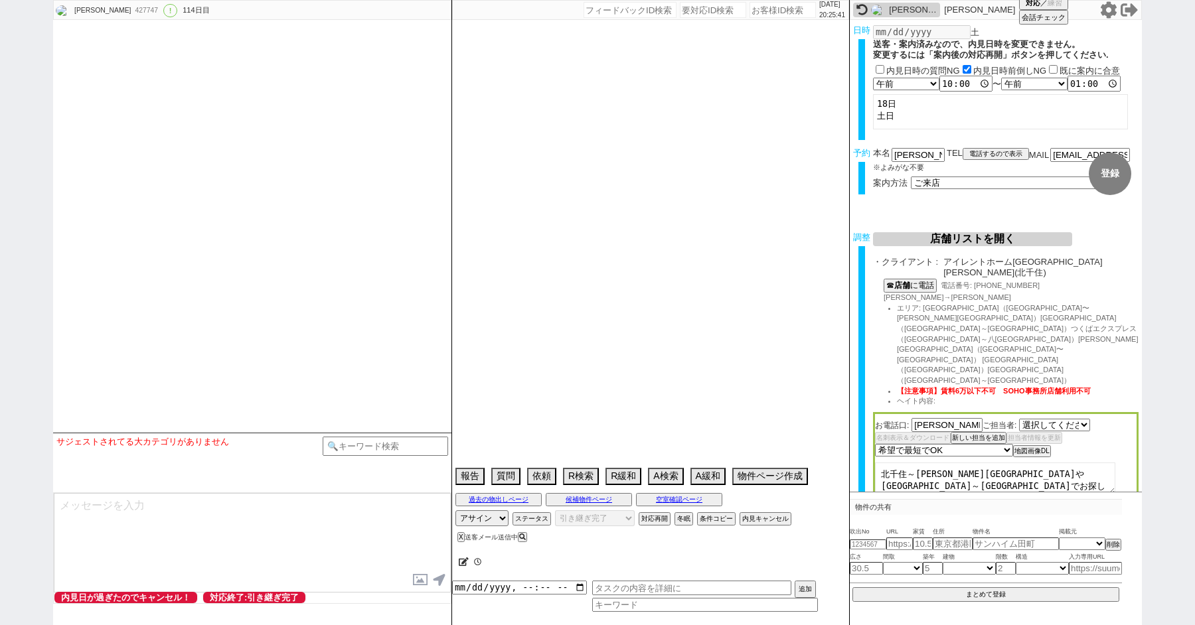
select select "[DATE]"
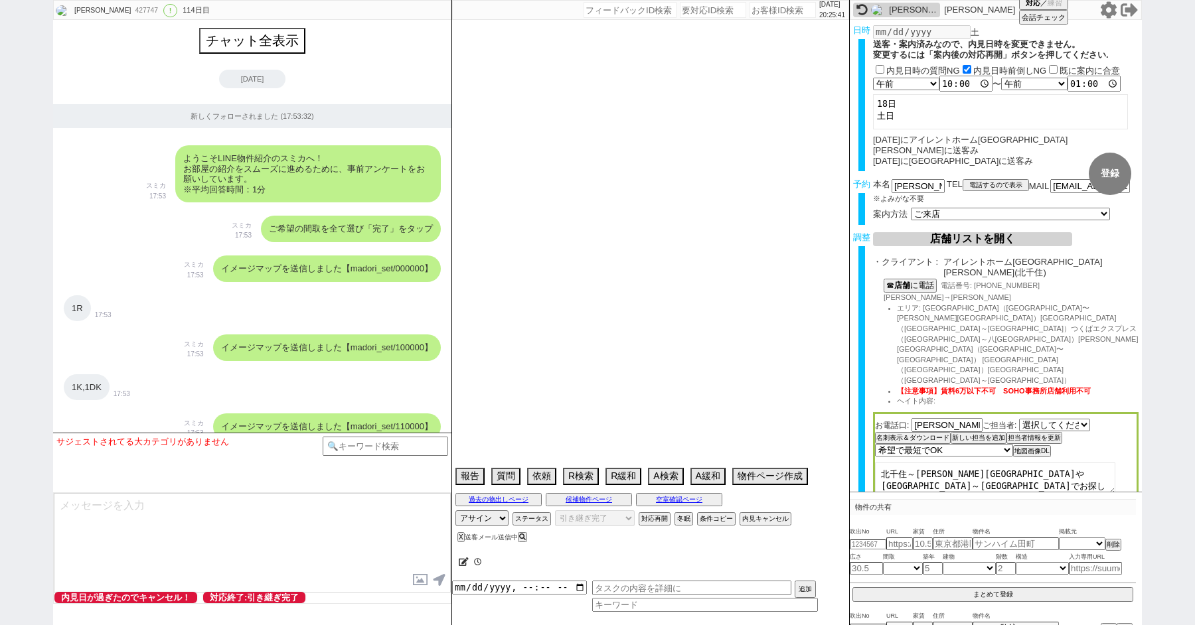
scroll to position [25134, 0]
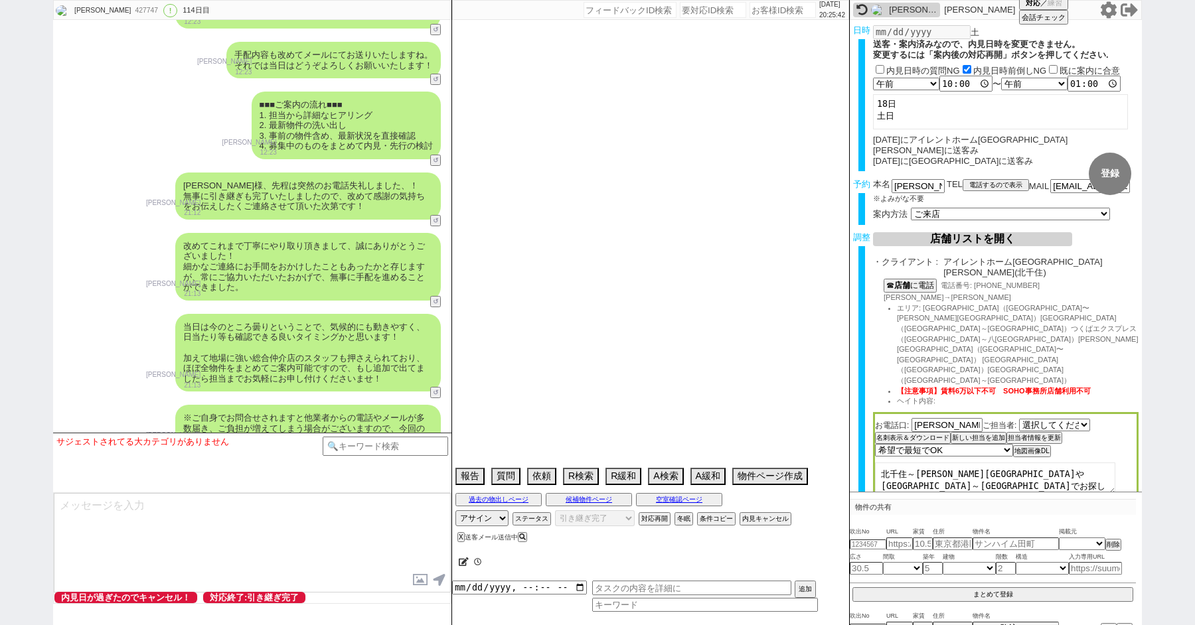
type textarea "過去グッドリビング北千住店に送客済み ＠＠[GEOGRAPHIC_DATA]で電話失礼しましたって言ってるけどかけてないです"
select select "[DATE]"
select select "6"
select select "36"
select select "0"
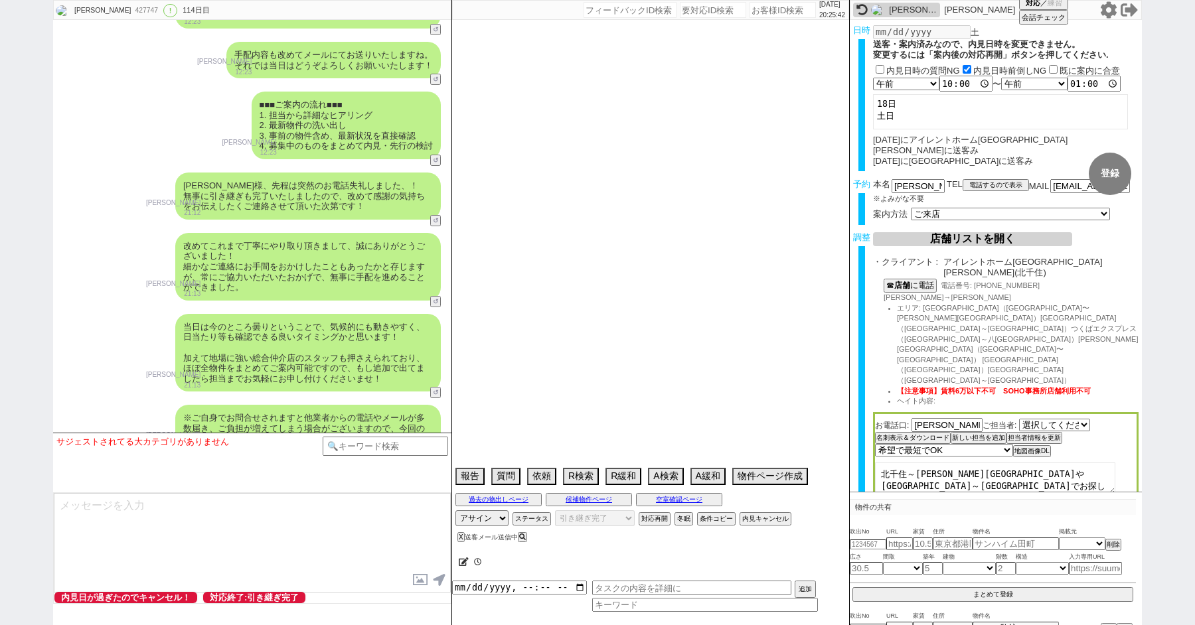
select select "62"
select select "14"
select select "490"
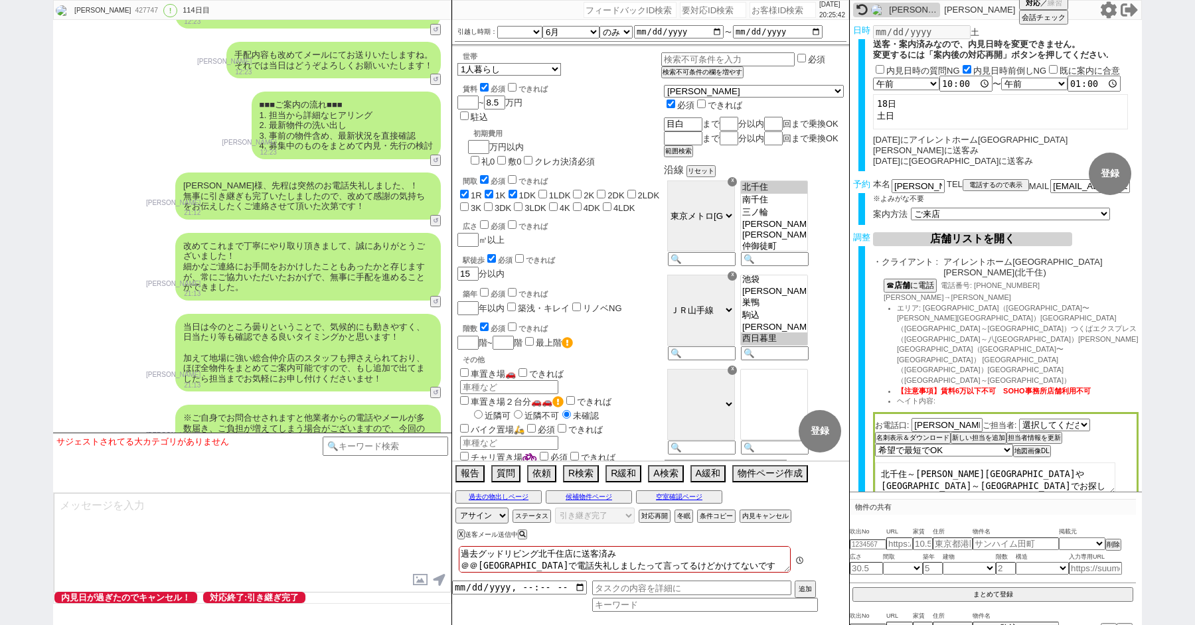
scroll to position [274, 0]
paste input "570058"
type input "570058"
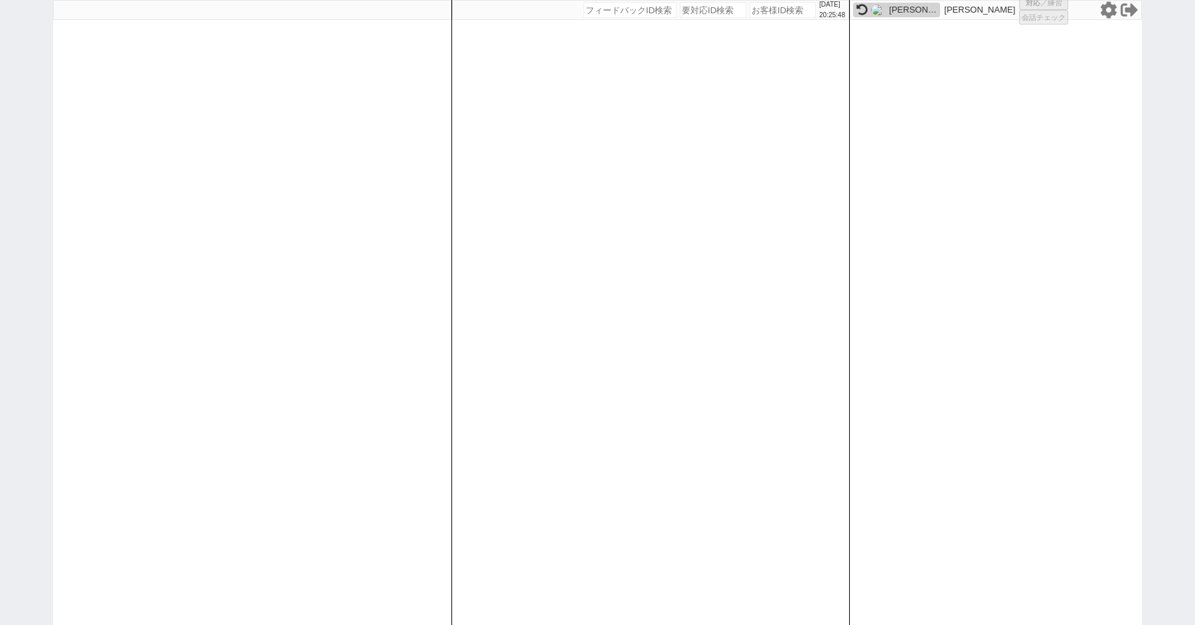
select select "100"
select select "4"
select select "2"
select select "5"
select select "10"
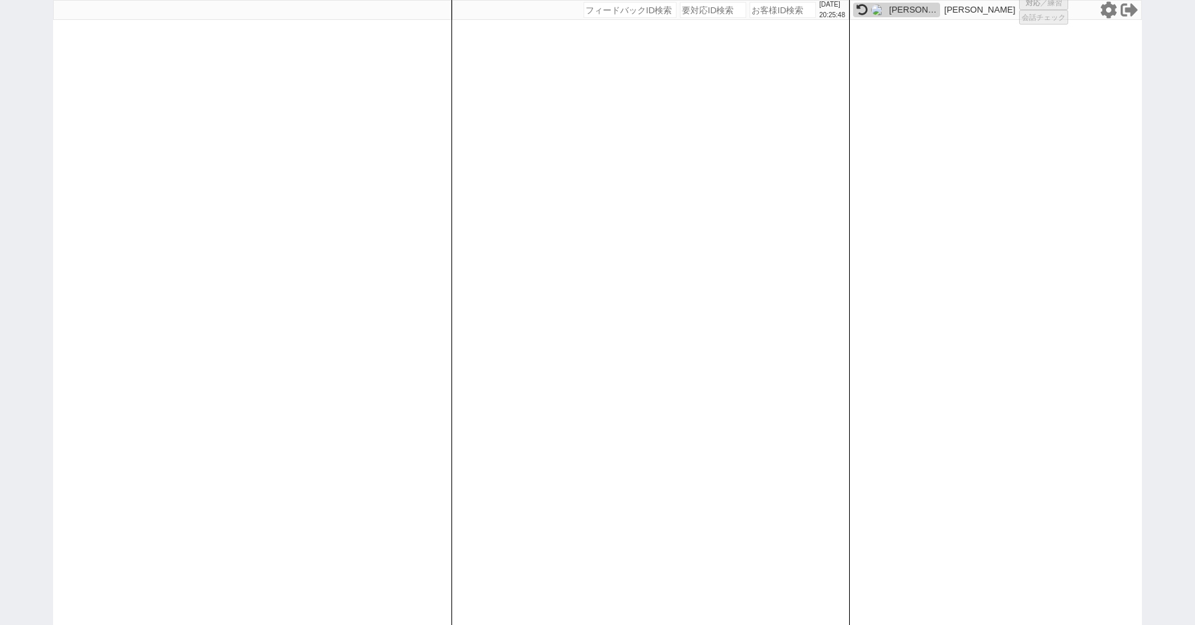
select select
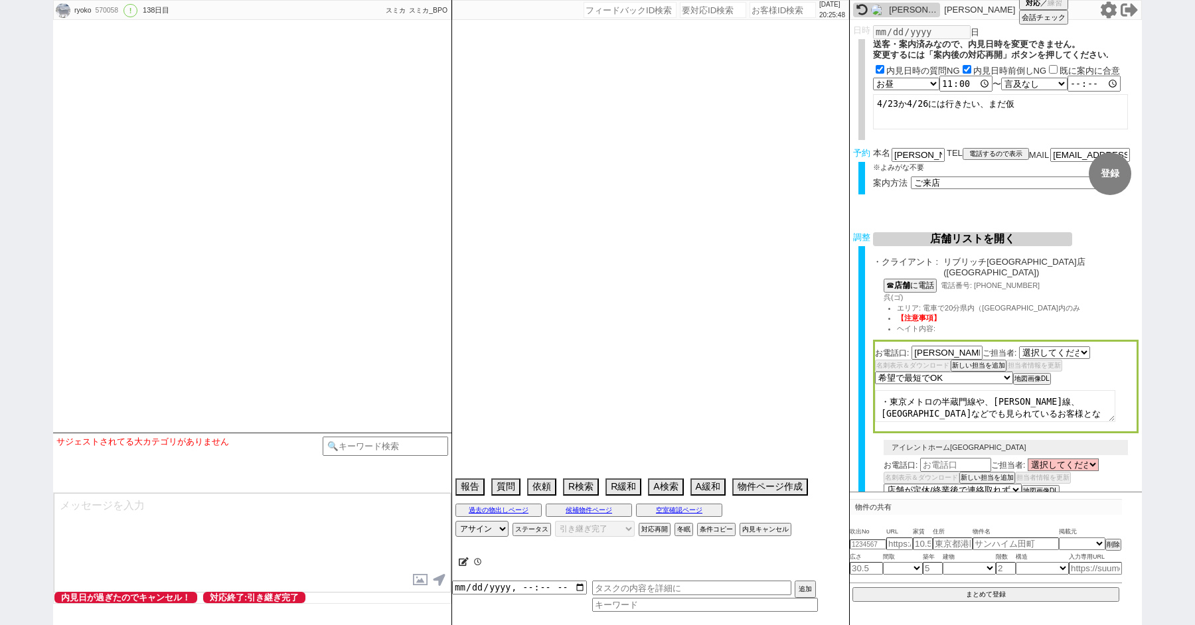
select select "2350"
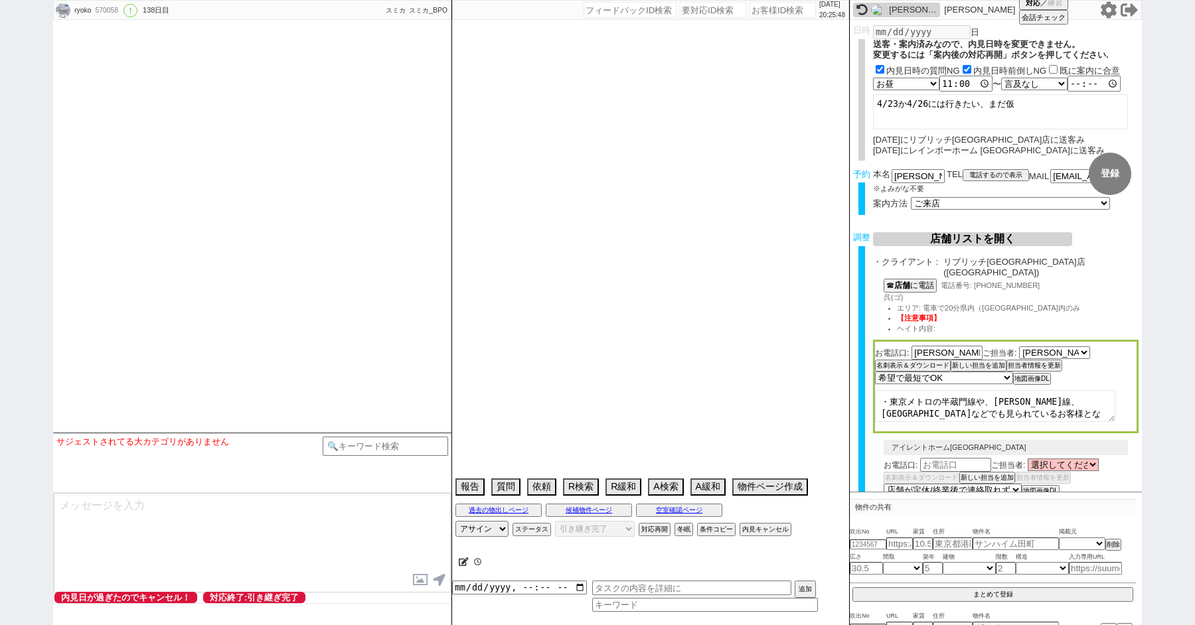
type textarea "再対応禁止でお願いします。今後どのアカウントでも対応しない レインボーホーム [GEOGRAPHIC_DATA]NG＠＠ ＠この後に[GEOGRAPHIC_D…"
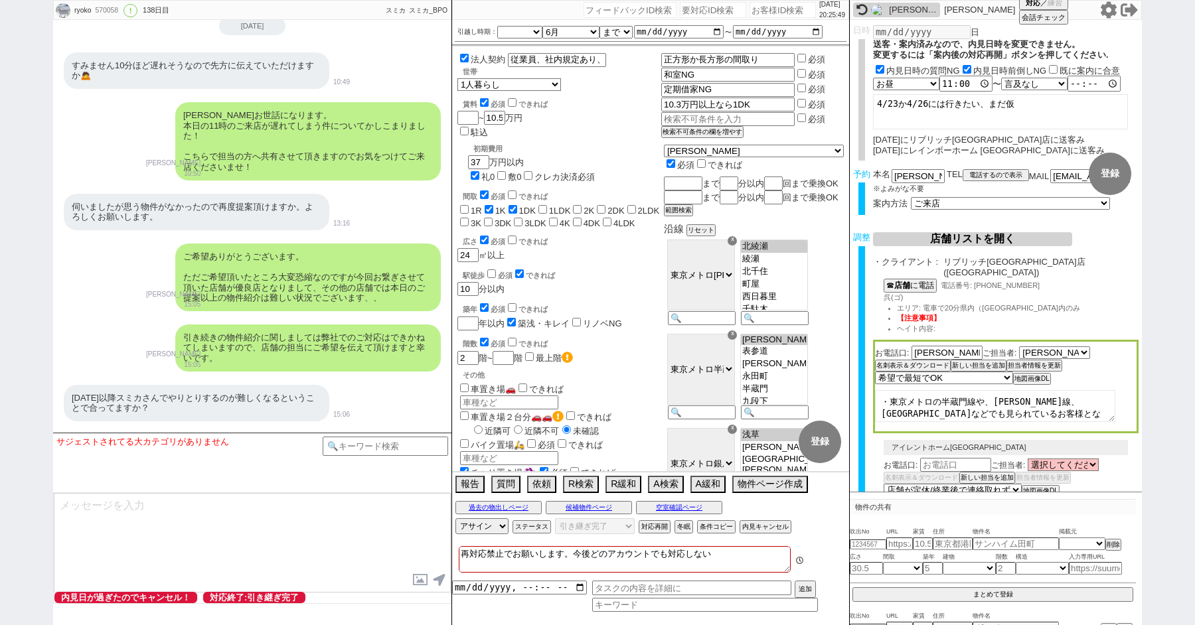
scroll to position [25796, 0]
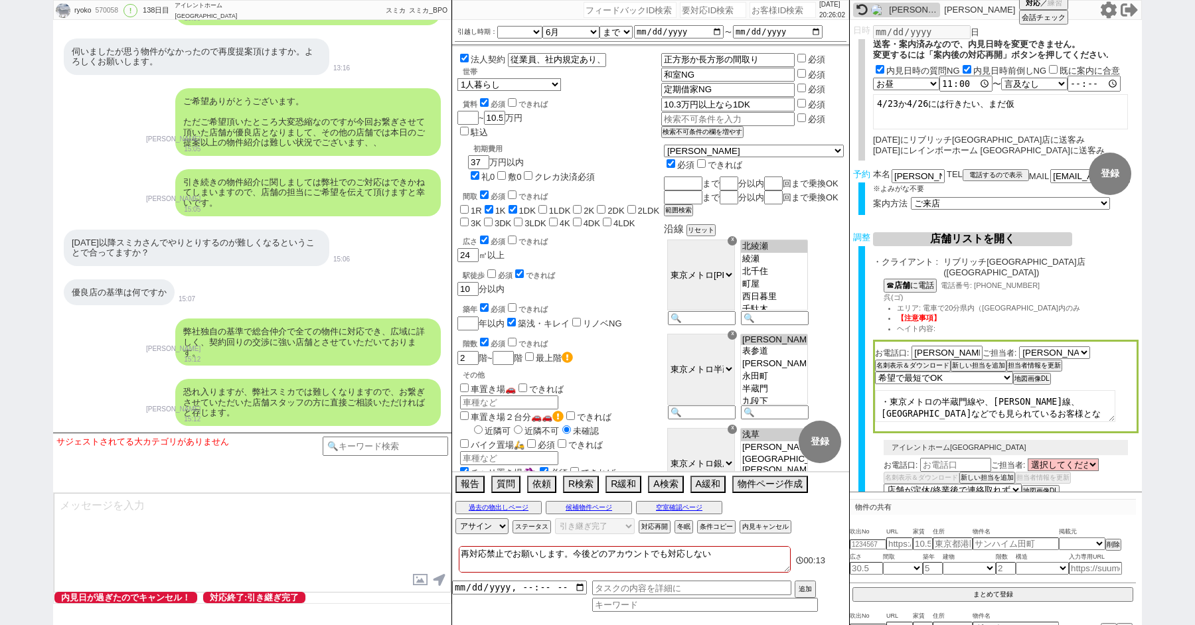
click at [17, 155] on div "ryoko 570058 ! 0 138日目 アイレントホーム[GEOGRAPHIC_DATA]店 冬眠中 自社客 スミカ スミカ_BPO チャット全表示 […" at bounding box center [597, 312] width 1195 height 625
paste input "575365"
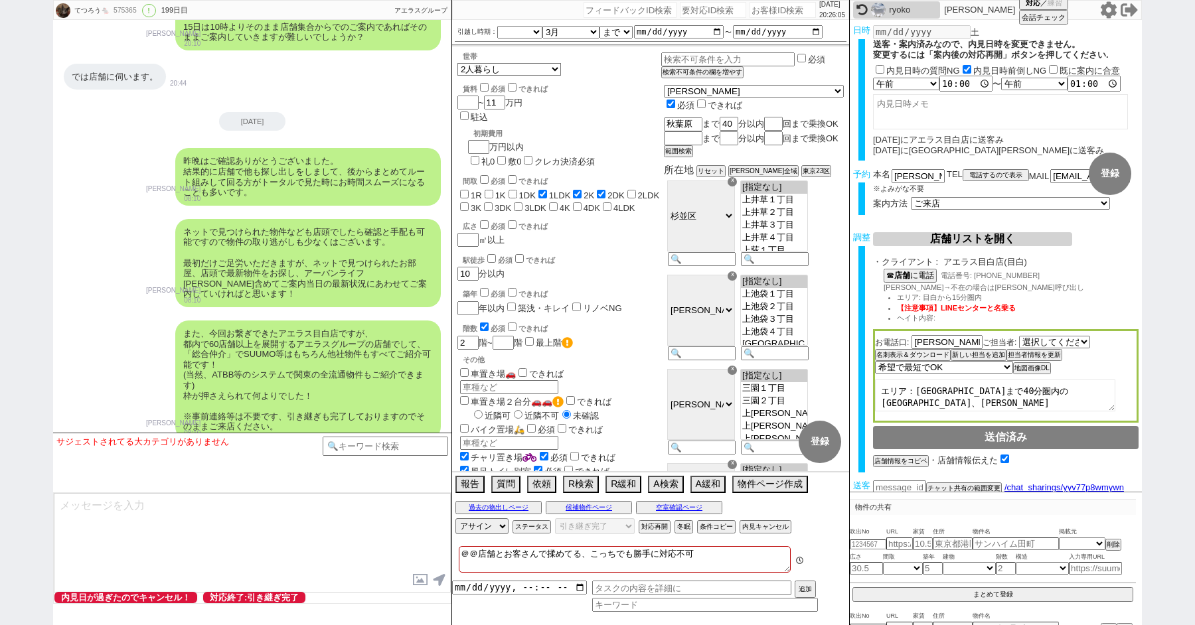
scroll to position [217, 0]
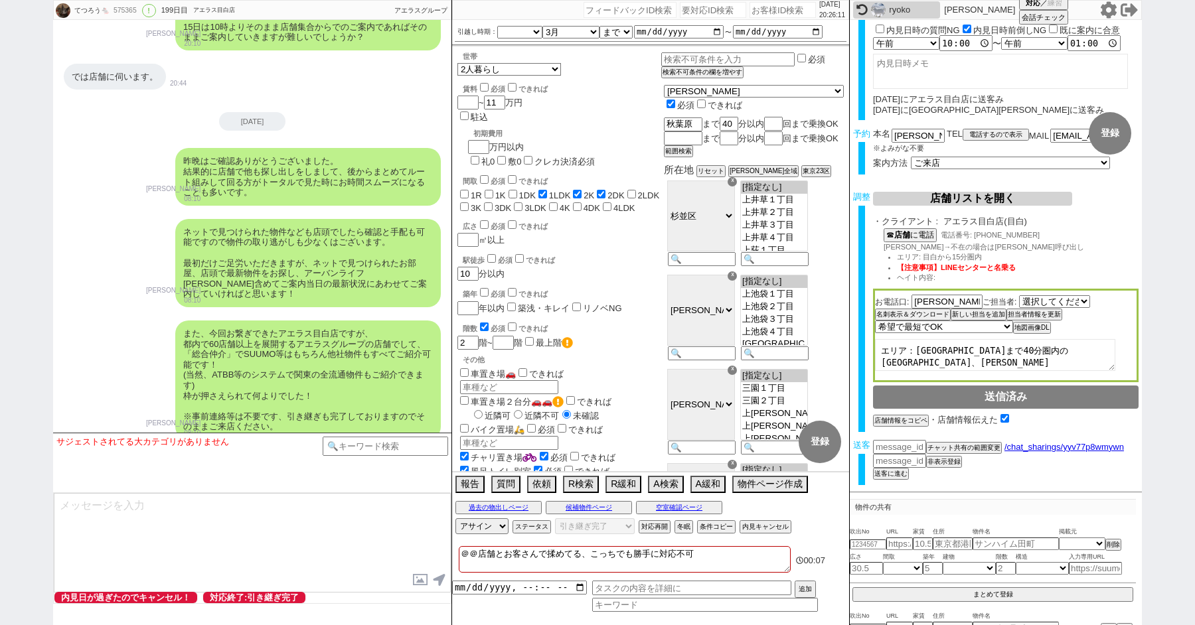
click at [3, 277] on div "てつろう🐁 575365 ! 0 199日目 アエラス目白店 冬眠中 自社客 アエラスグループ スミカ_BPO チャット全表示 [DATE] 新しくフォローさ…" at bounding box center [597, 312] width 1195 height 625
paste input "580170"
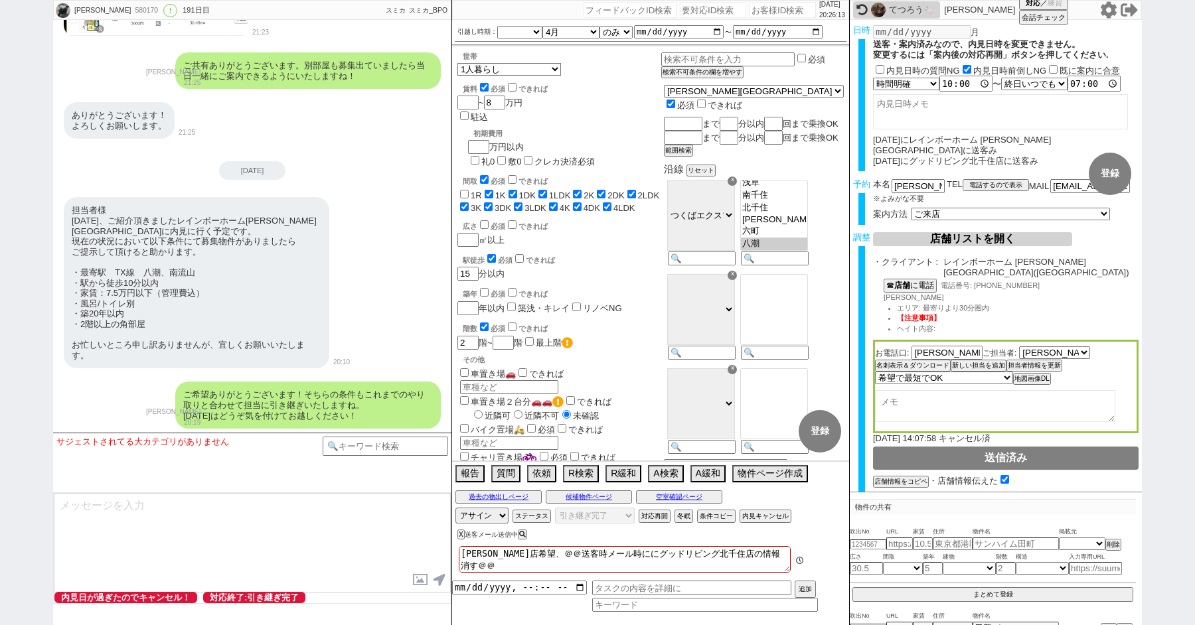
scroll to position [45, 0]
click at [30, 134] on div "[PERSON_NAME] 580170 ! 0 191日目 リロの賃貸 東大宮店 冬眠中 自社客 スミカ スミカ_BPO チャット全表示 [DATE] 新し…" at bounding box center [597, 312] width 1195 height 625
paste input "604448"
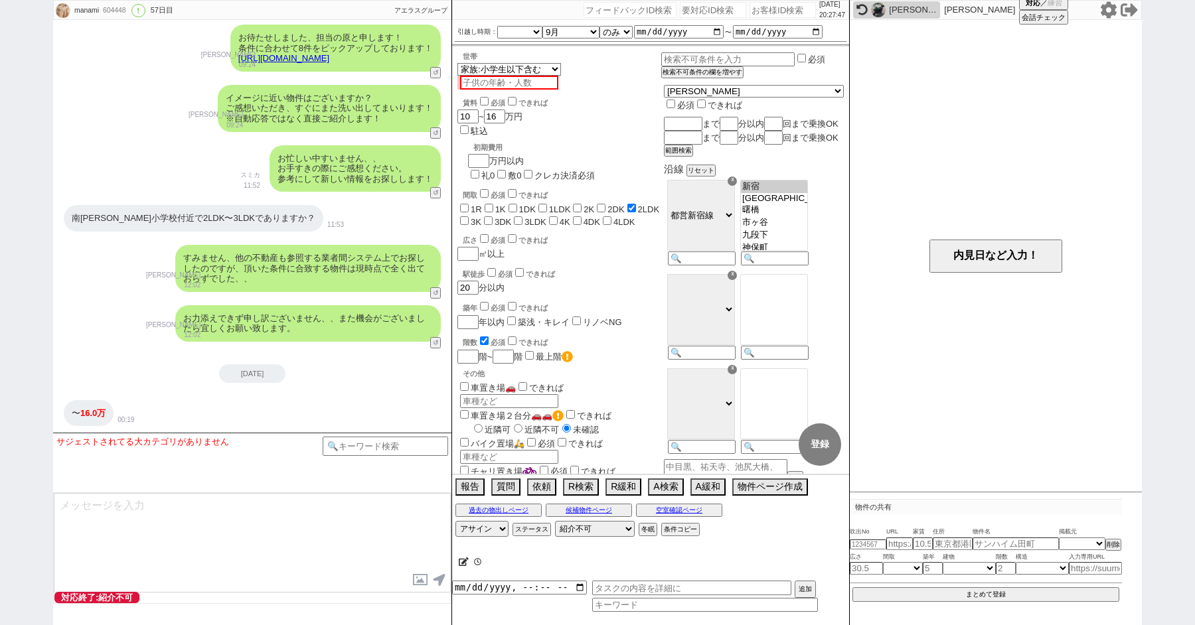
scroll to position [202, 0]
click at [21, 177] on div "manami 604448 ! 0 57日目 アエラス西[PERSON_NAME]店 冬眠中 自社客 アエラスグループ スミカ_BPO チャット全表示 [DA…" at bounding box center [597, 312] width 1195 height 625
paste input "611336"
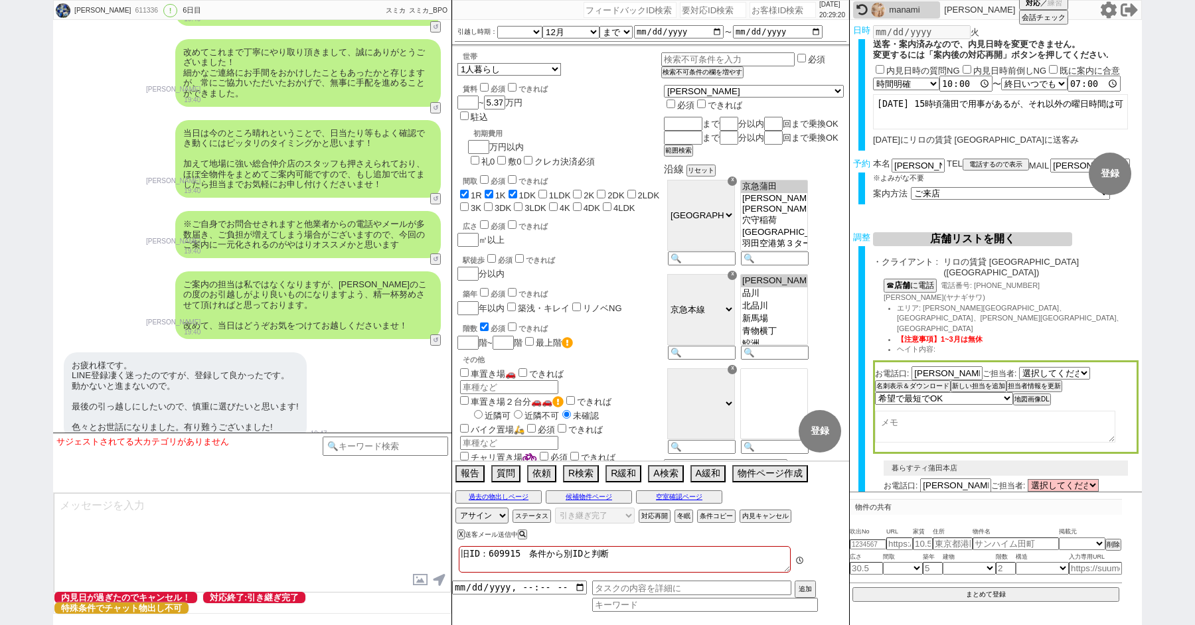
scroll to position [88, 0]
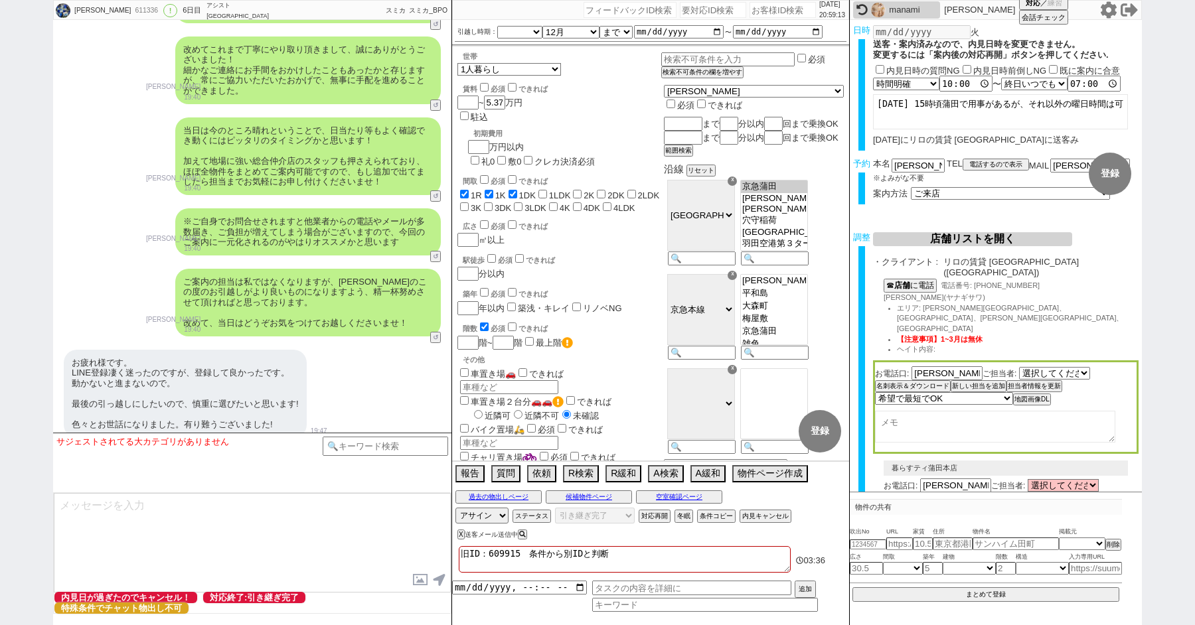
click at [1112, 5] on icon at bounding box center [1108, 9] width 16 height 17
